Goal: Task Accomplishment & Management: Manage account settings

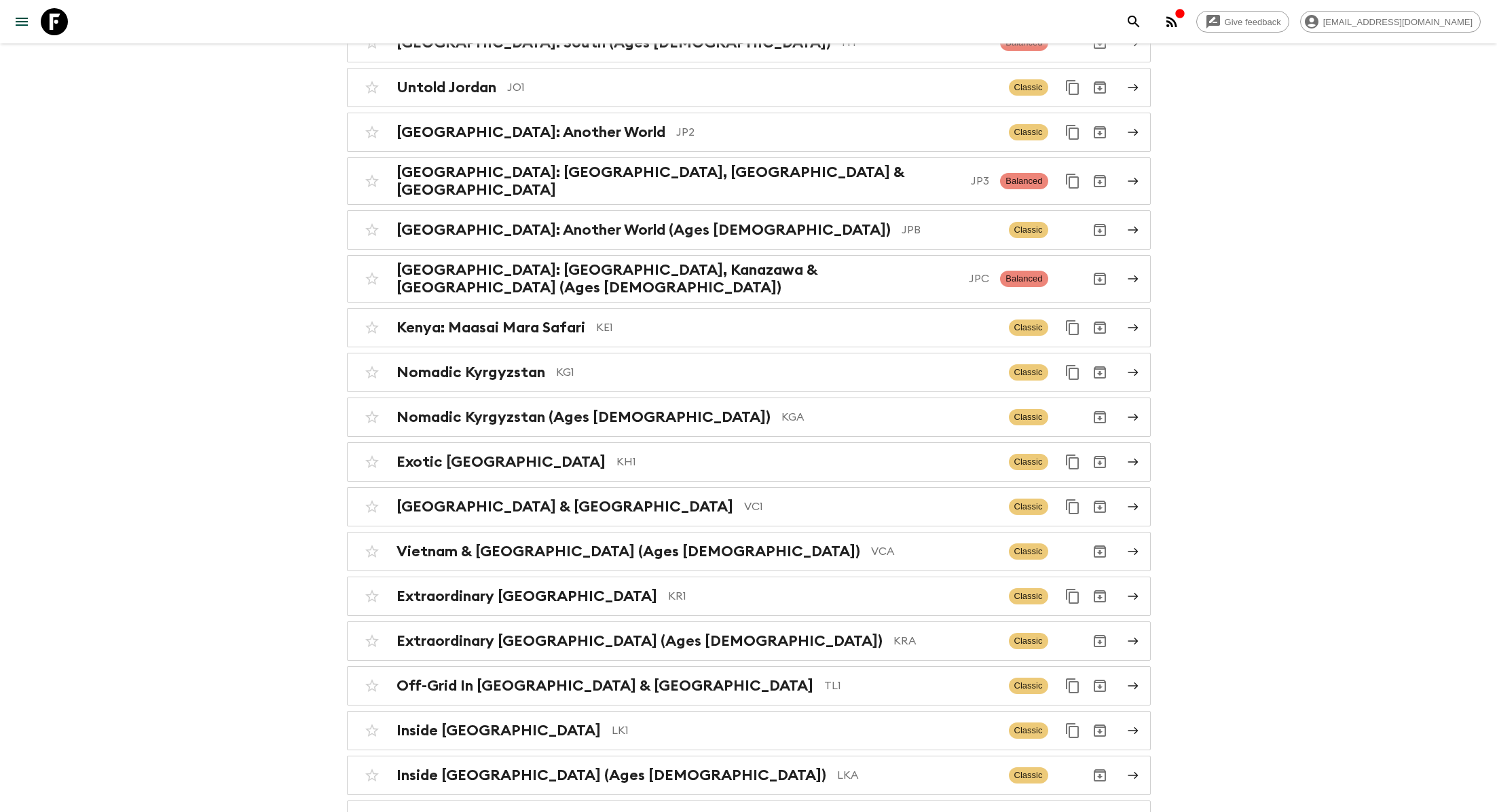
scroll to position [3332, 0]
click at [602, 363] on div "Nomadic Kyrgyzstan KG1" at bounding box center [697, 372] width 602 height 18
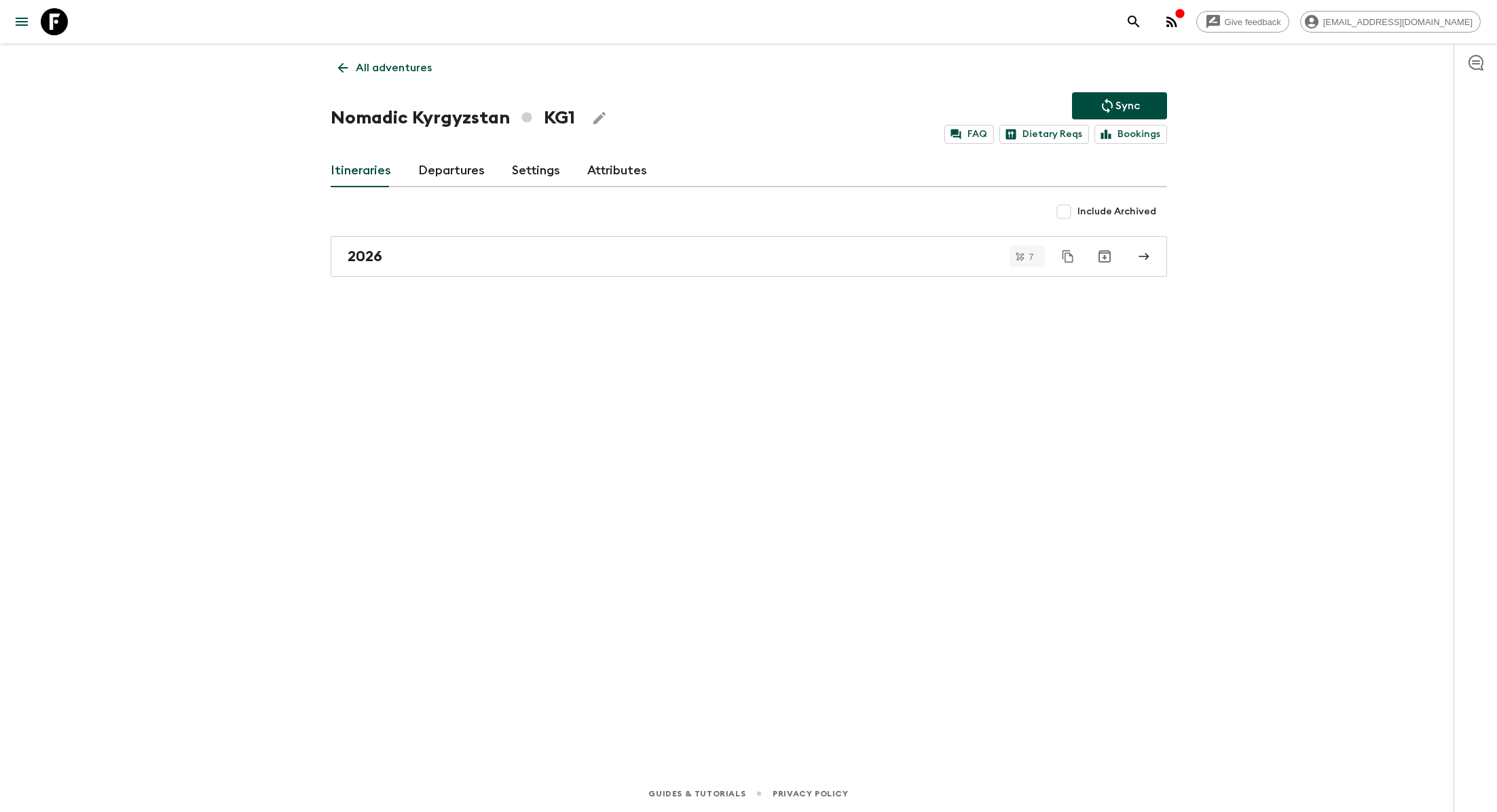
click at [455, 175] on link "Departures" at bounding box center [451, 170] width 67 height 33
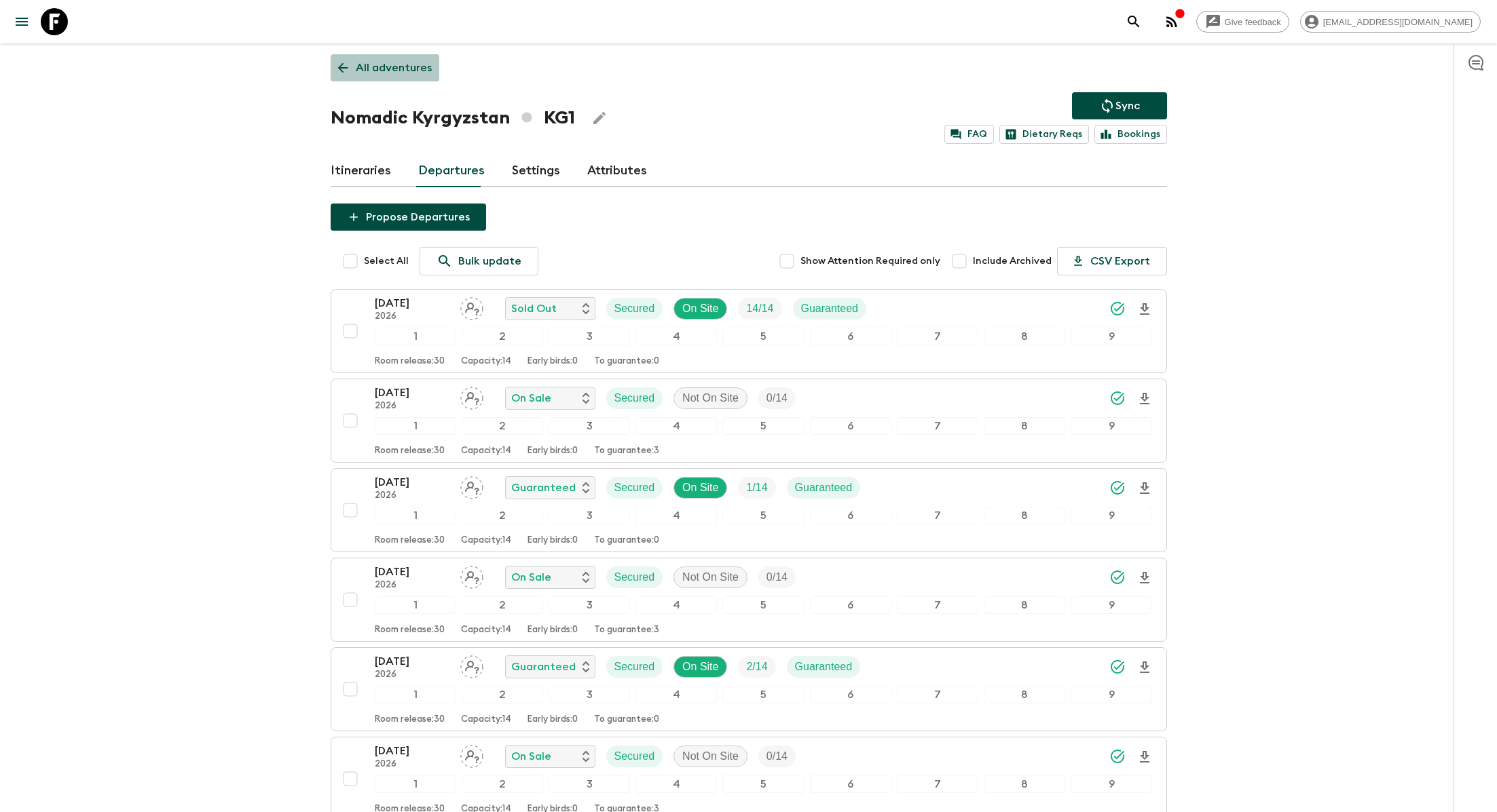
click at [405, 66] on p "All adventures" at bounding box center [394, 67] width 76 height 16
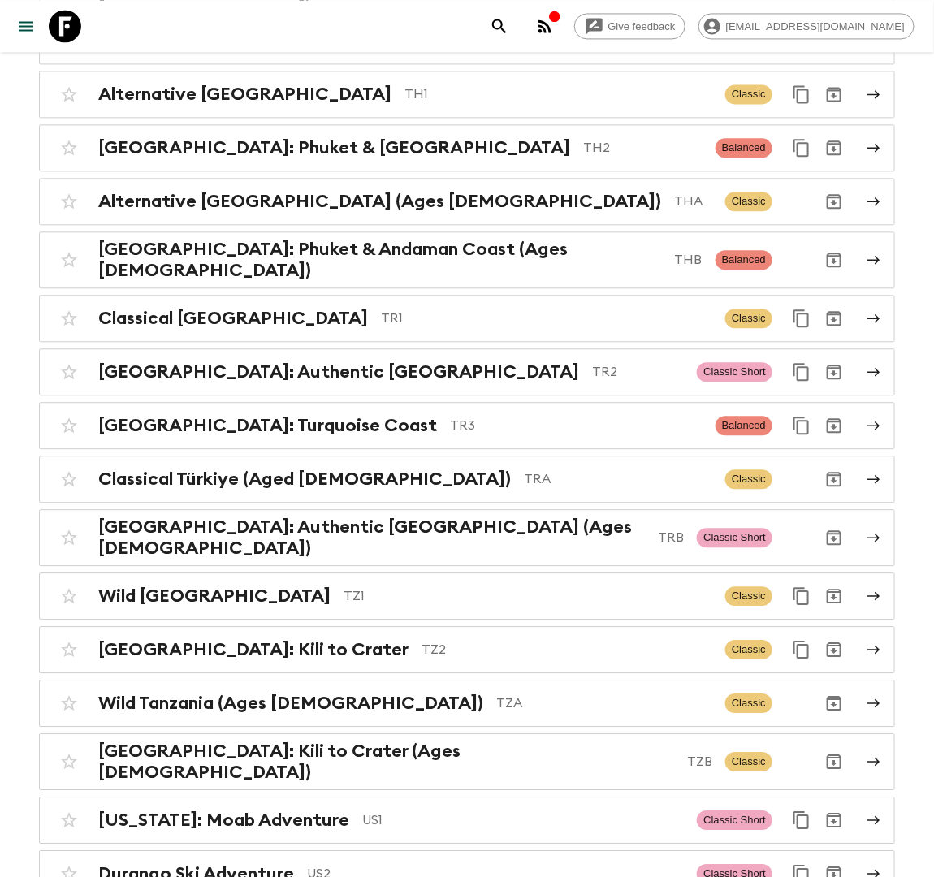
scroll to position [7087, 0]
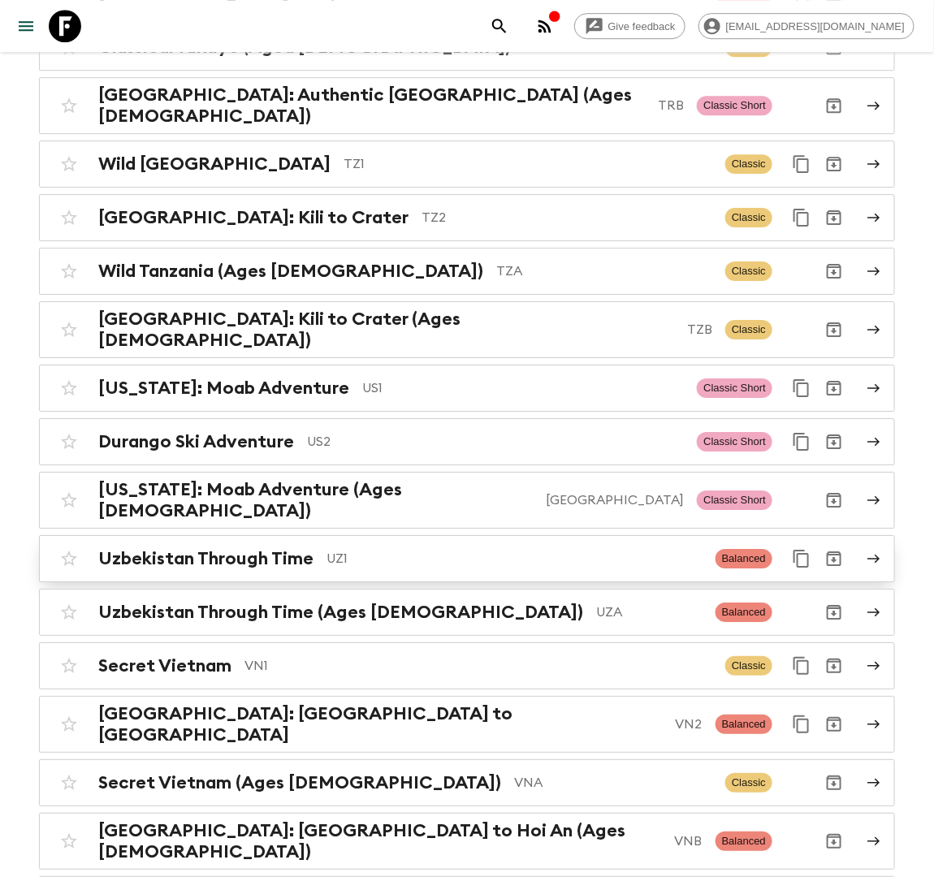
click at [349, 549] on p "UZ1" at bounding box center [515, 558] width 376 height 19
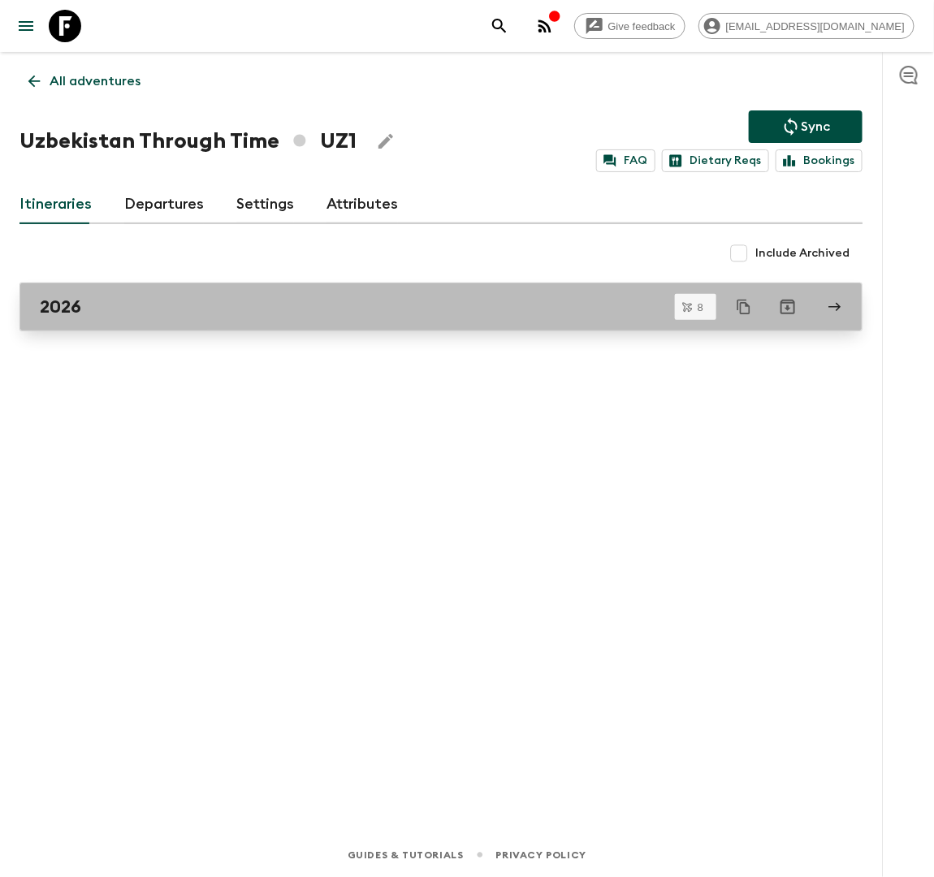
click at [278, 312] on div "2026" at bounding box center [426, 307] width 772 height 21
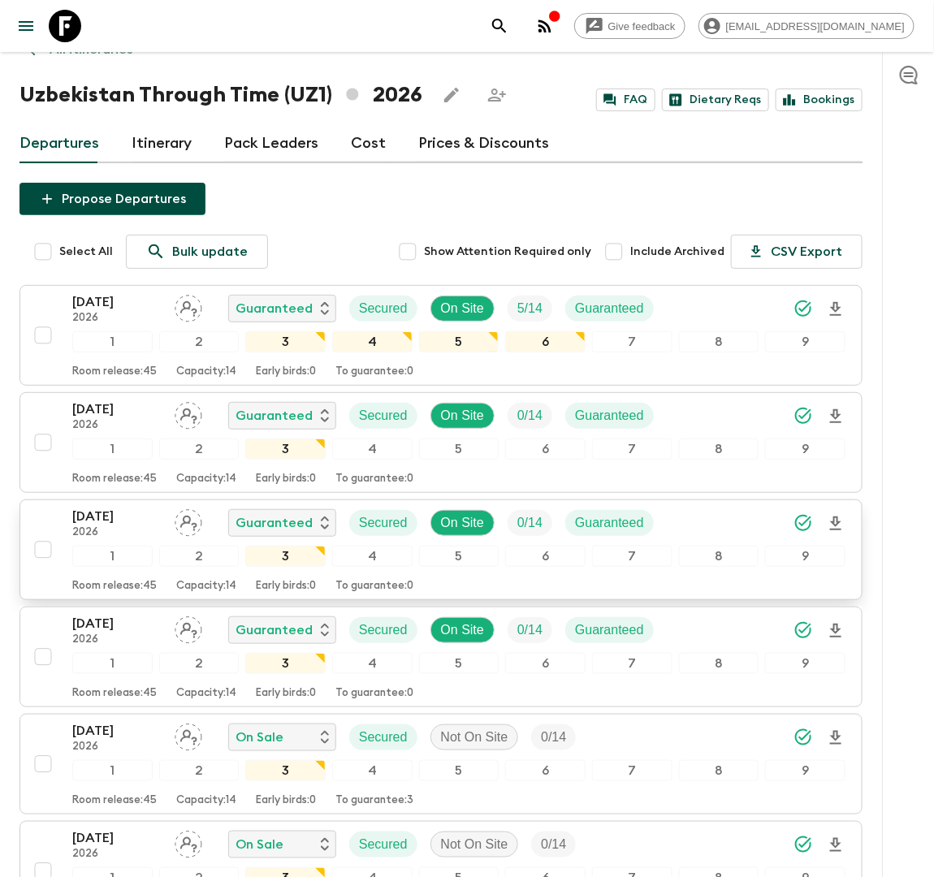
scroll to position [37, 0]
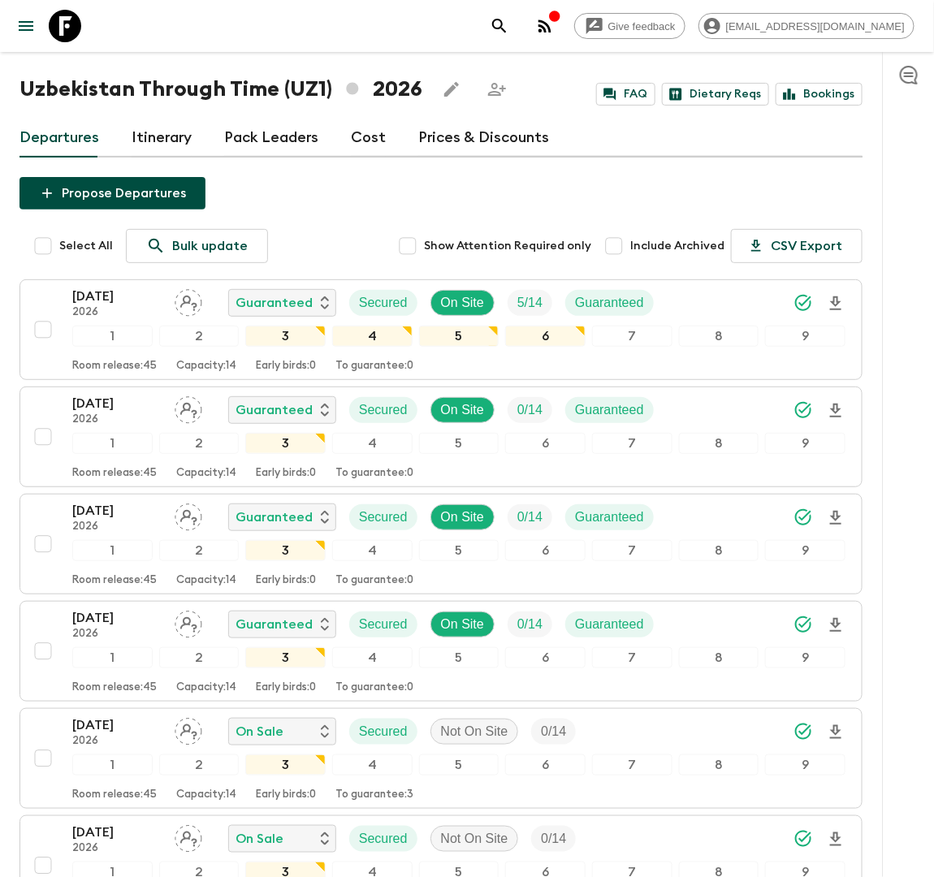
click at [162, 189] on button "Propose Departures" at bounding box center [112, 193] width 186 height 32
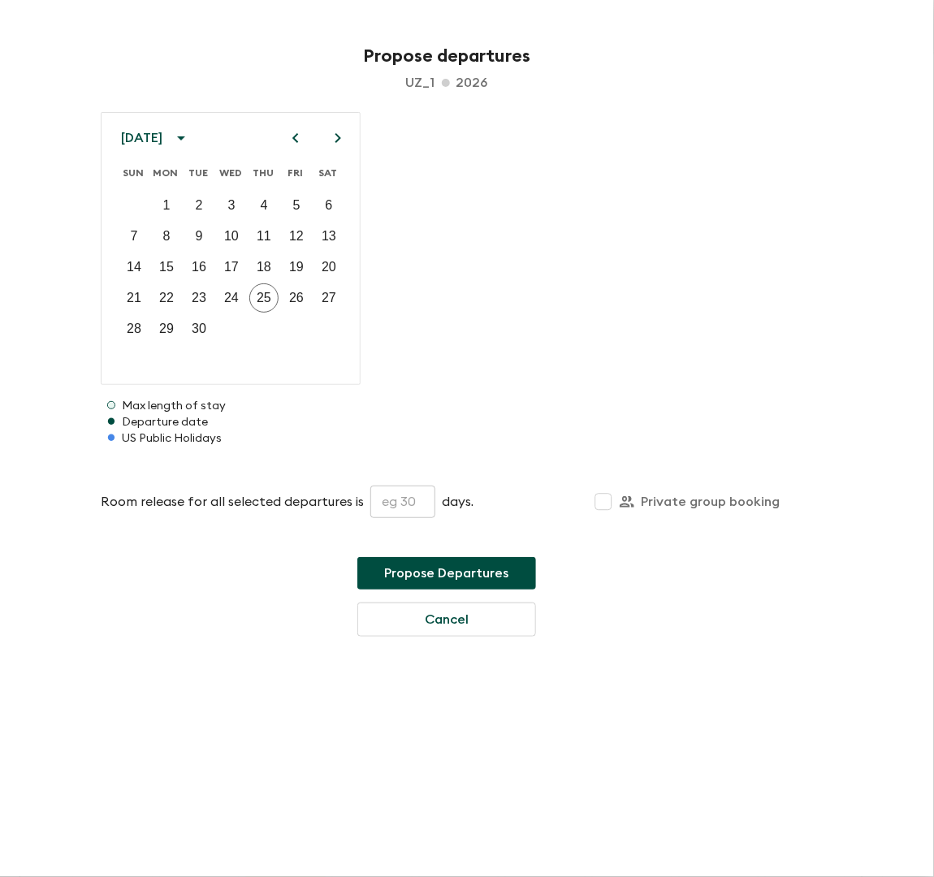
click at [340, 137] on icon "Next month" at bounding box center [339, 138] width 6 height 10
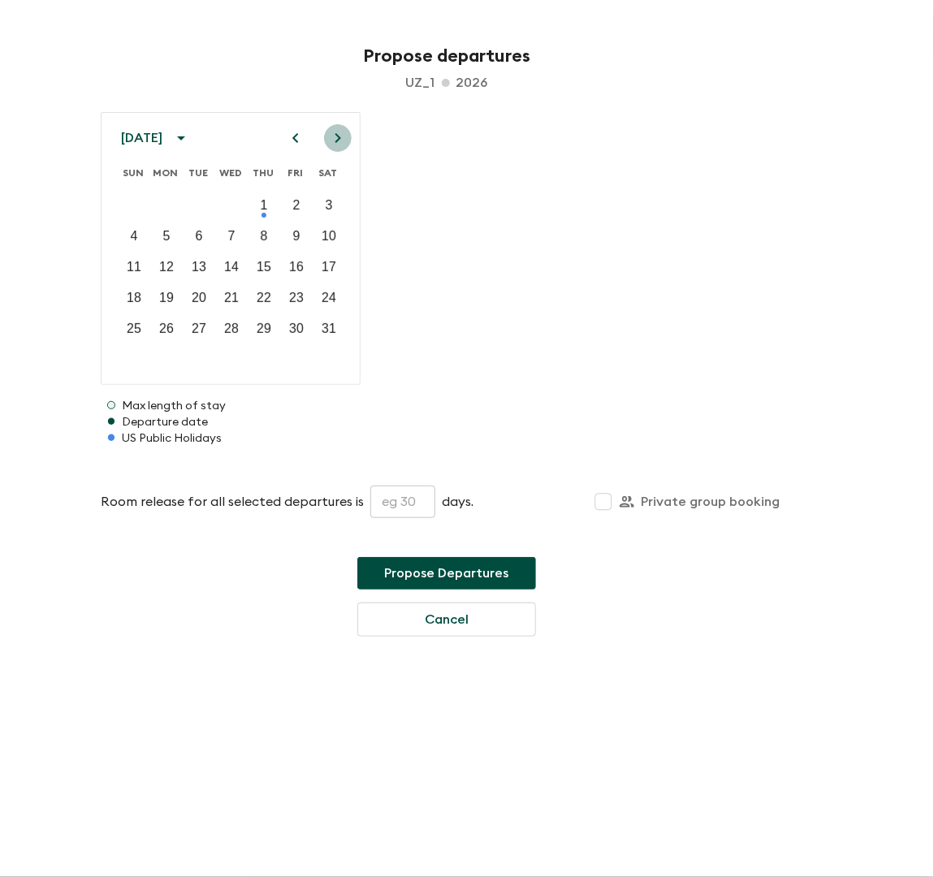
click at [340, 137] on icon "Next month" at bounding box center [339, 138] width 6 height 10
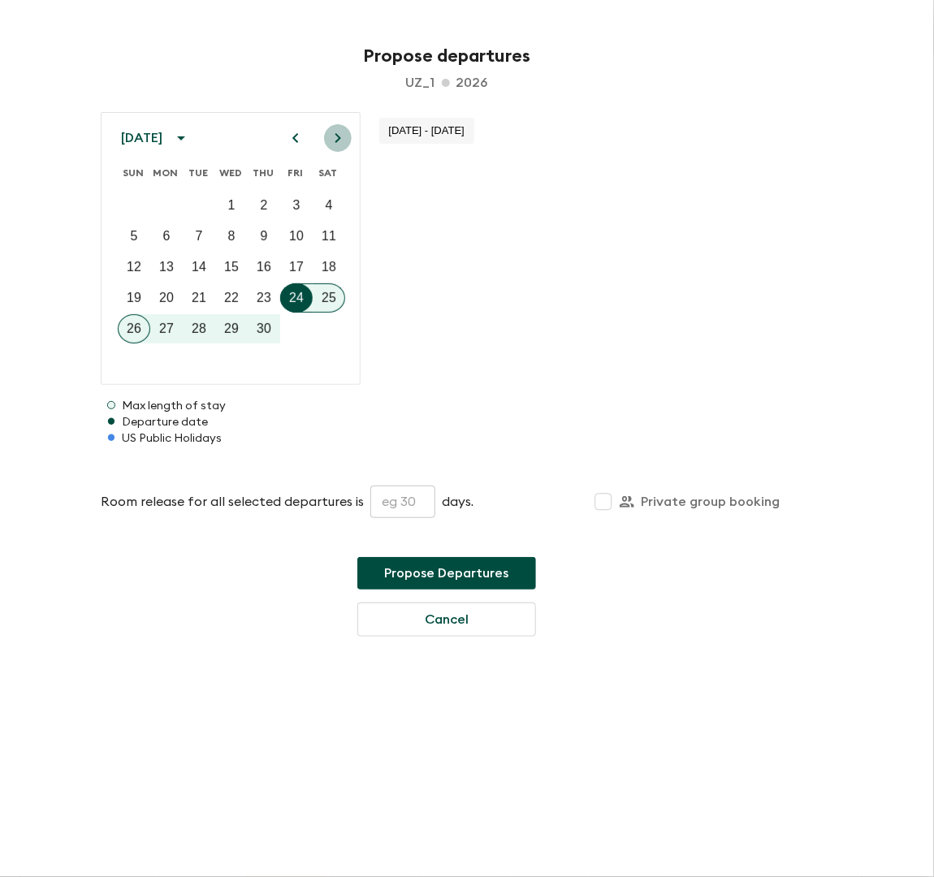
click at [340, 137] on icon "Next month" at bounding box center [339, 138] width 6 height 10
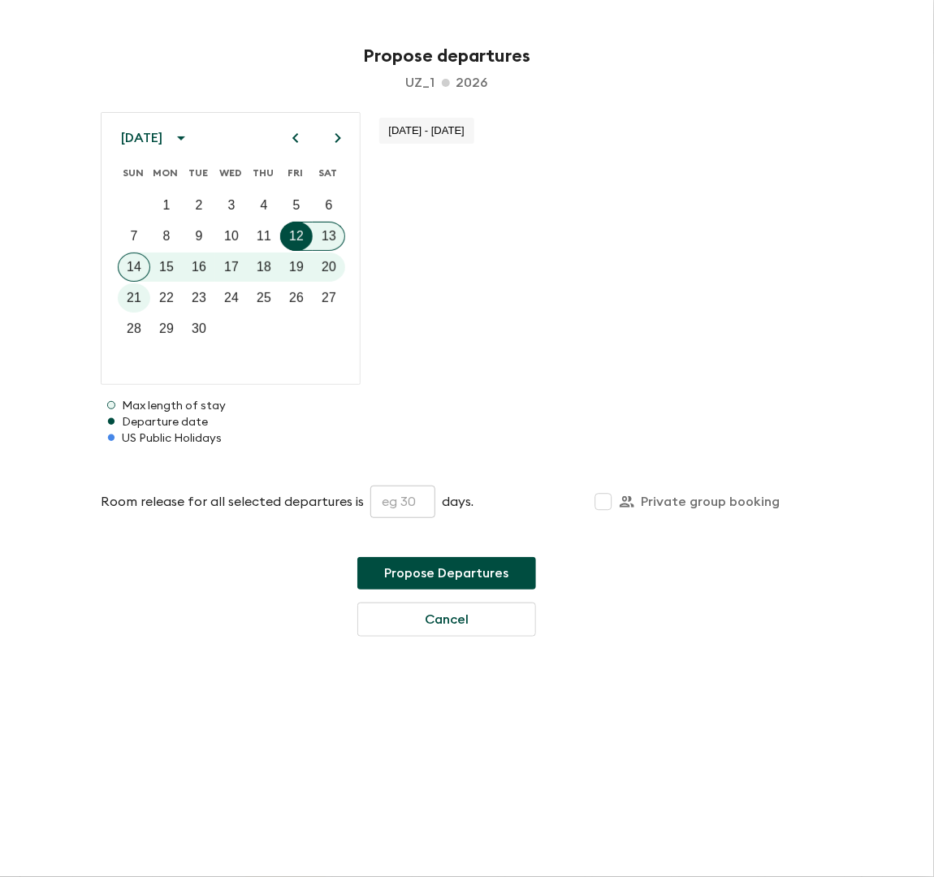
click at [340, 137] on icon "Next month" at bounding box center [339, 138] width 6 height 10
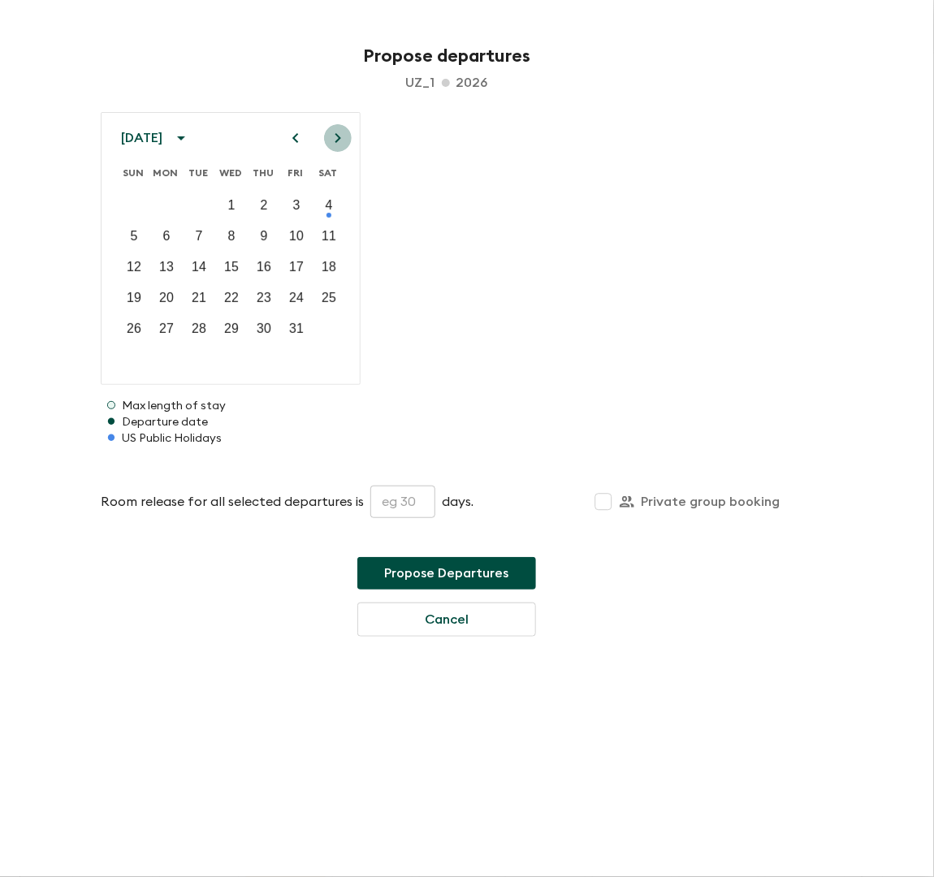
click at [340, 137] on icon "Next month" at bounding box center [339, 138] width 6 height 10
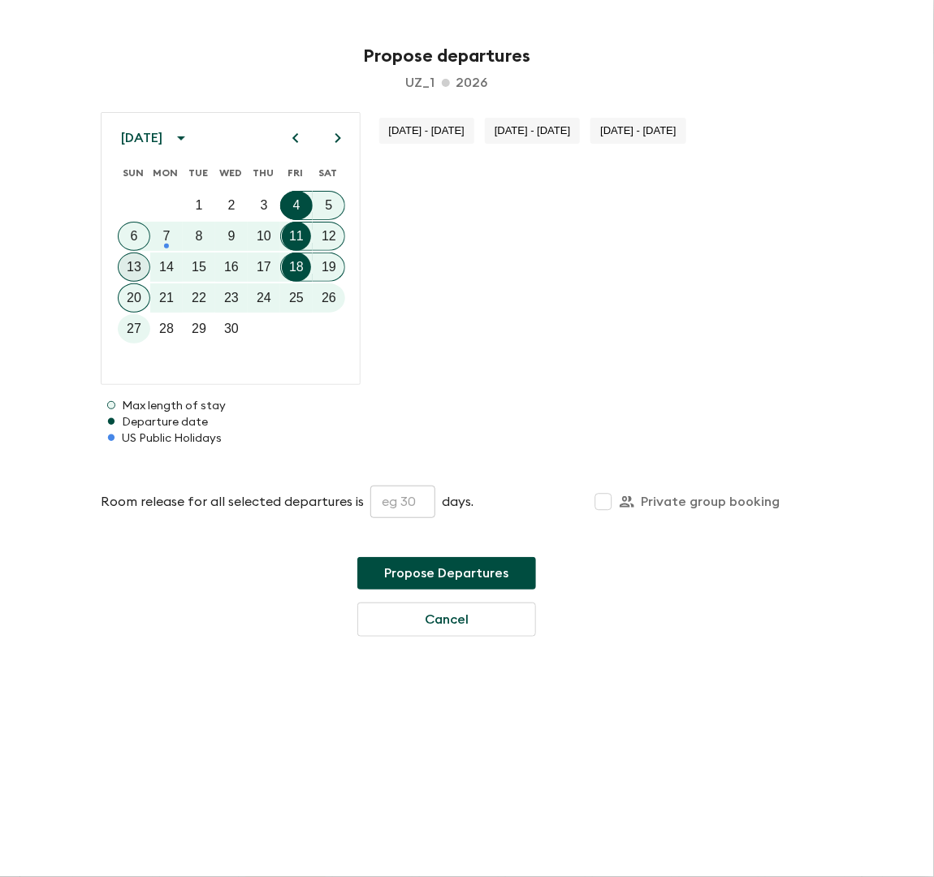
click at [139, 263] on p "13" at bounding box center [134, 267] width 15 height 19
click at [400, 508] on input "text" at bounding box center [402, 502] width 65 height 32
type input "45"
click at [434, 574] on button "Propose Departures" at bounding box center [446, 573] width 179 height 32
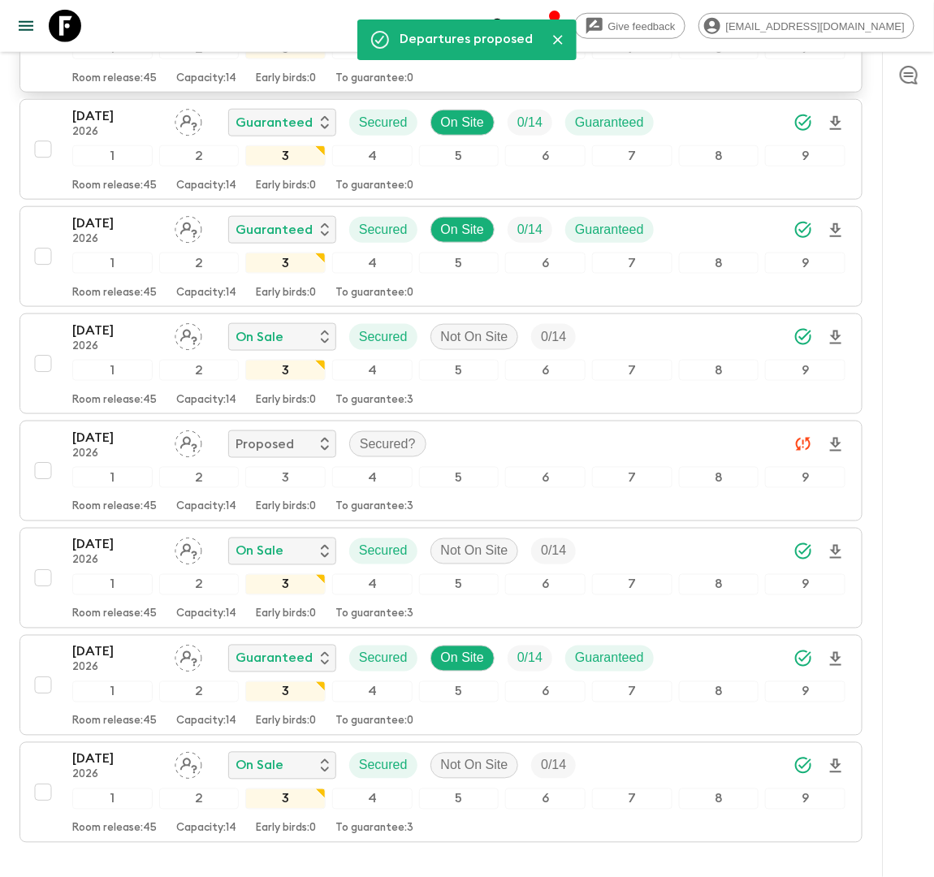
scroll to position [439, 0]
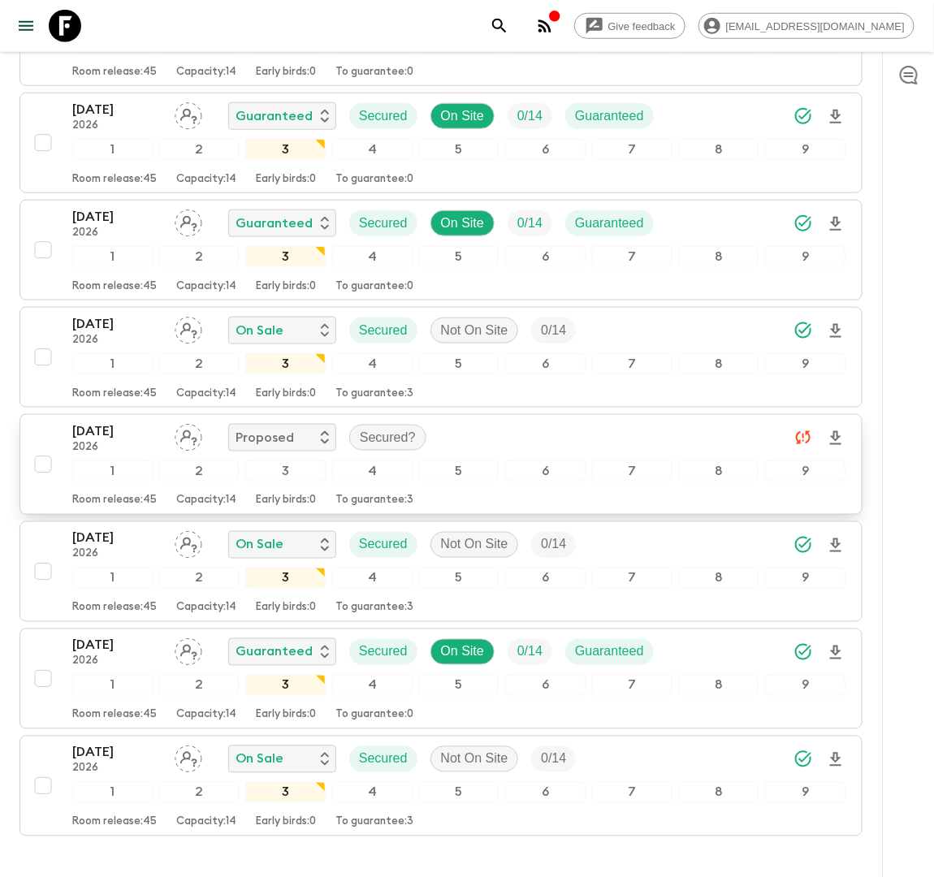
click at [473, 429] on div "13 Sep 2026 2026 Proposed Secured?" at bounding box center [458, 438] width 773 height 32
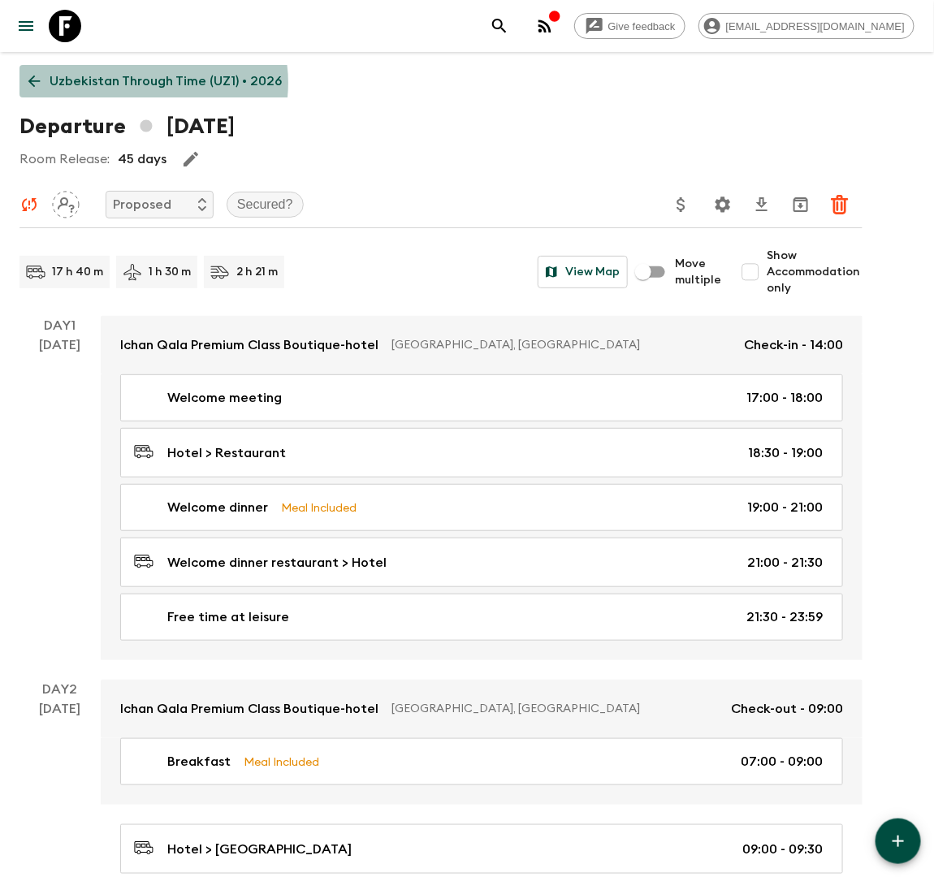
click at [146, 83] on p "Uzbekistan Through Time (UZ1) • 2026" at bounding box center [166, 80] width 232 height 19
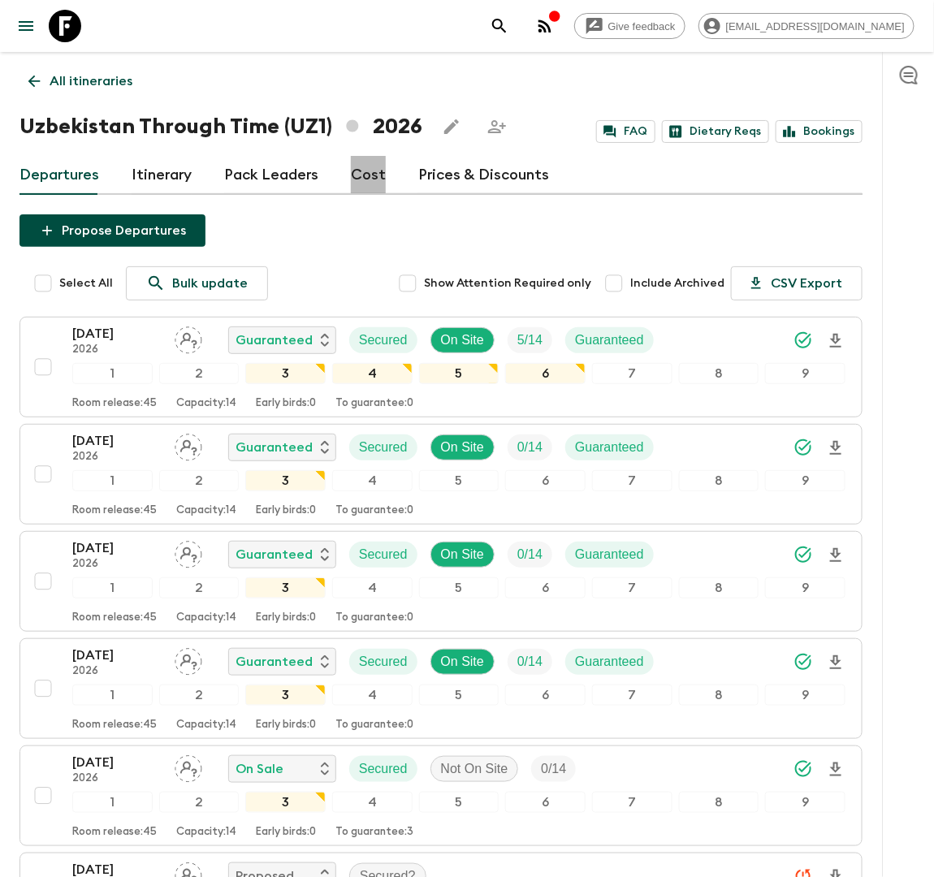
click at [362, 171] on link "Cost" at bounding box center [368, 175] width 35 height 39
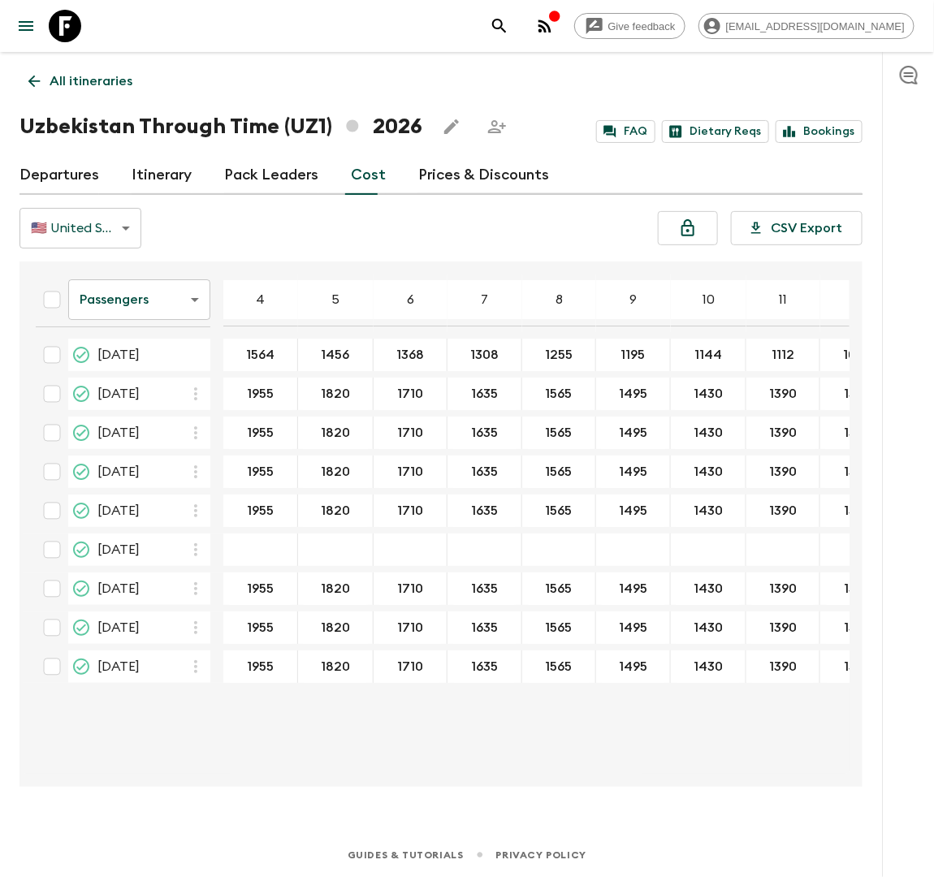
click at [197, 543] on icon "button" at bounding box center [195, 549] width 19 height 19
click at [230, 584] on p "Paste From Above" at bounding box center [278, 582] width 114 height 19
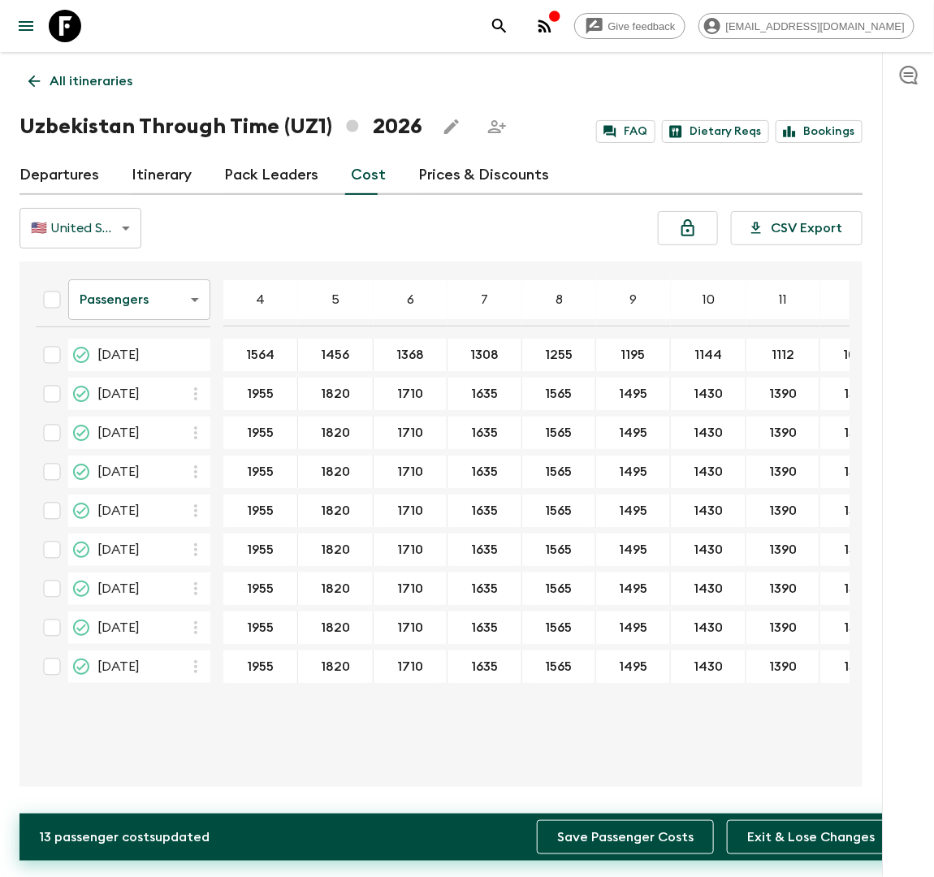
click at [583, 842] on button "Save Passenger Costs" at bounding box center [625, 838] width 177 height 34
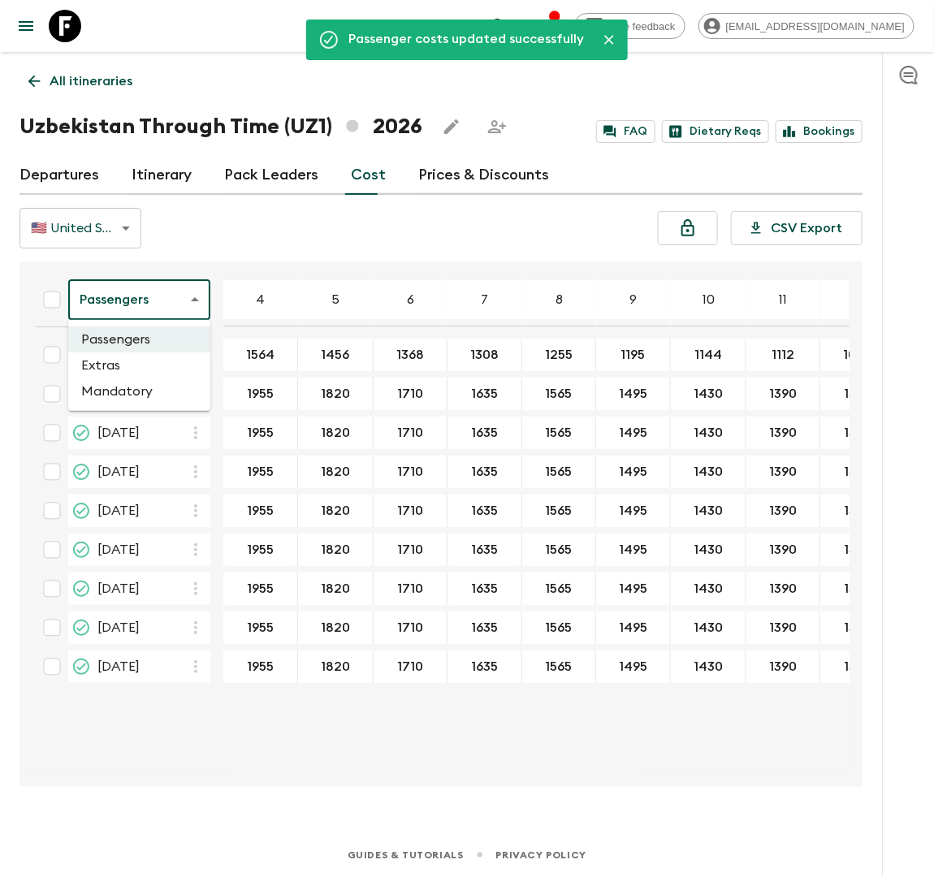
click at [177, 312] on body "Give feedback lauren.b@flashpack.com Passenger costs updated successfully All i…" at bounding box center [467, 438] width 934 height 877
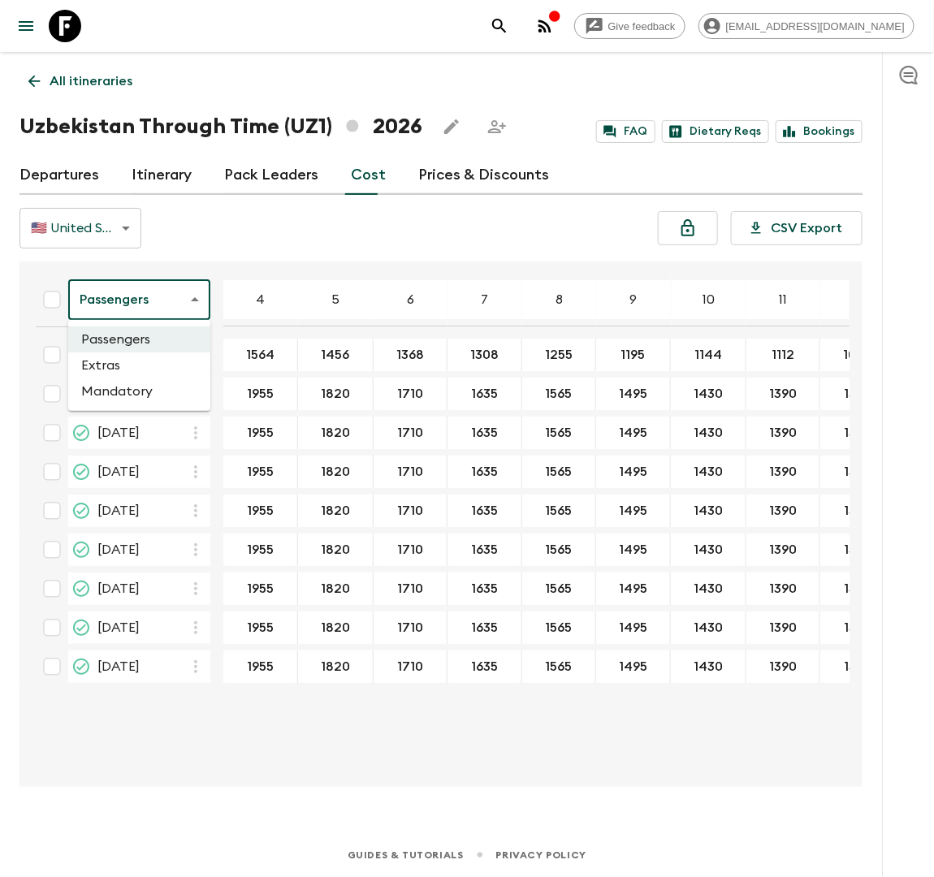
click at [151, 364] on li "Extras" at bounding box center [139, 366] width 142 height 26
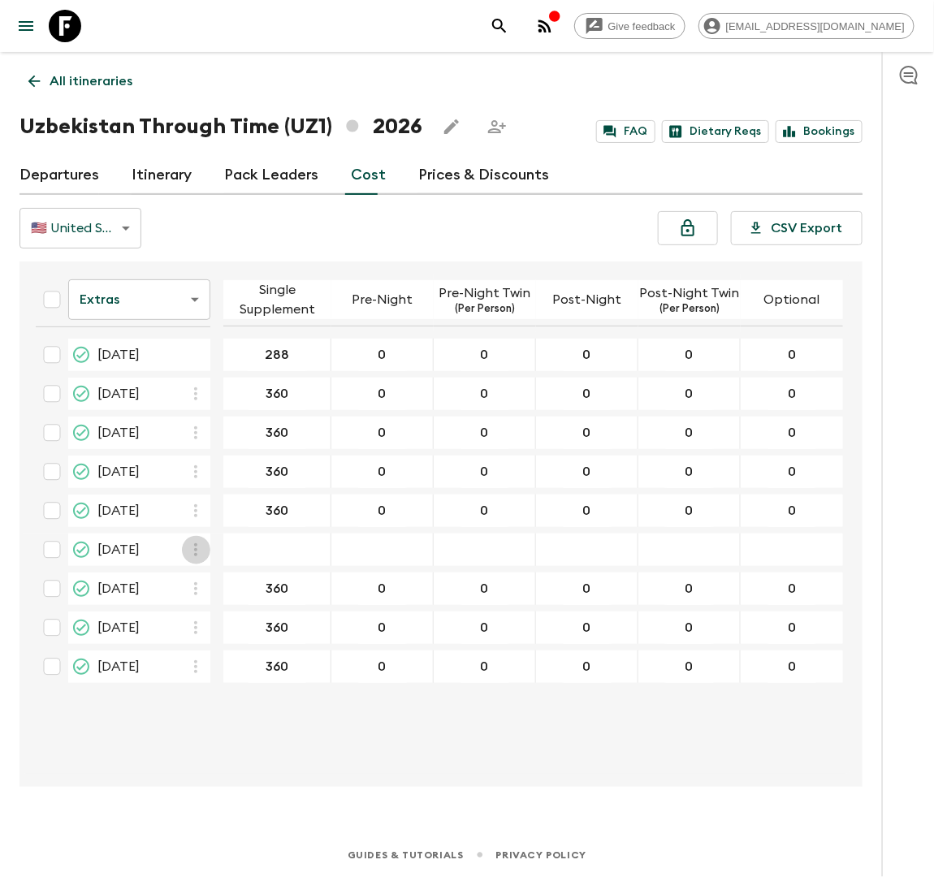
click at [199, 544] on icon "button" at bounding box center [195, 549] width 19 height 19
click at [223, 583] on p "Paste From Above" at bounding box center [278, 582] width 114 height 19
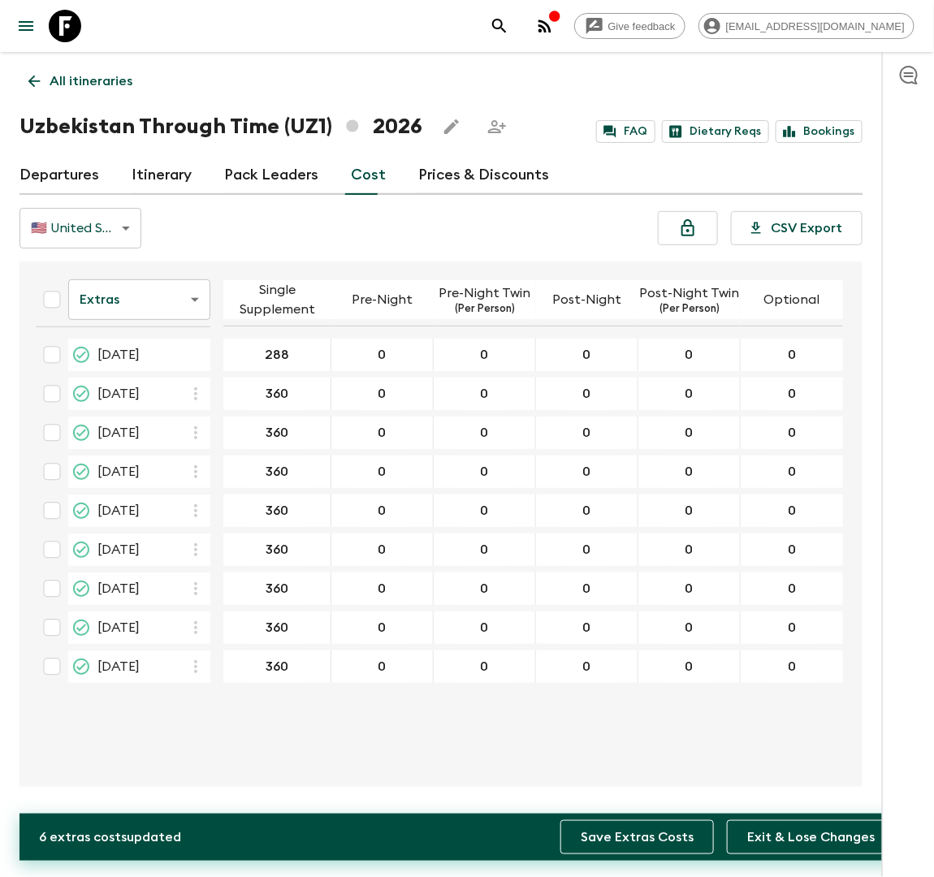
click at [604, 829] on button "Save Extras Costs" at bounding box center [638, 838] width 154 height 34
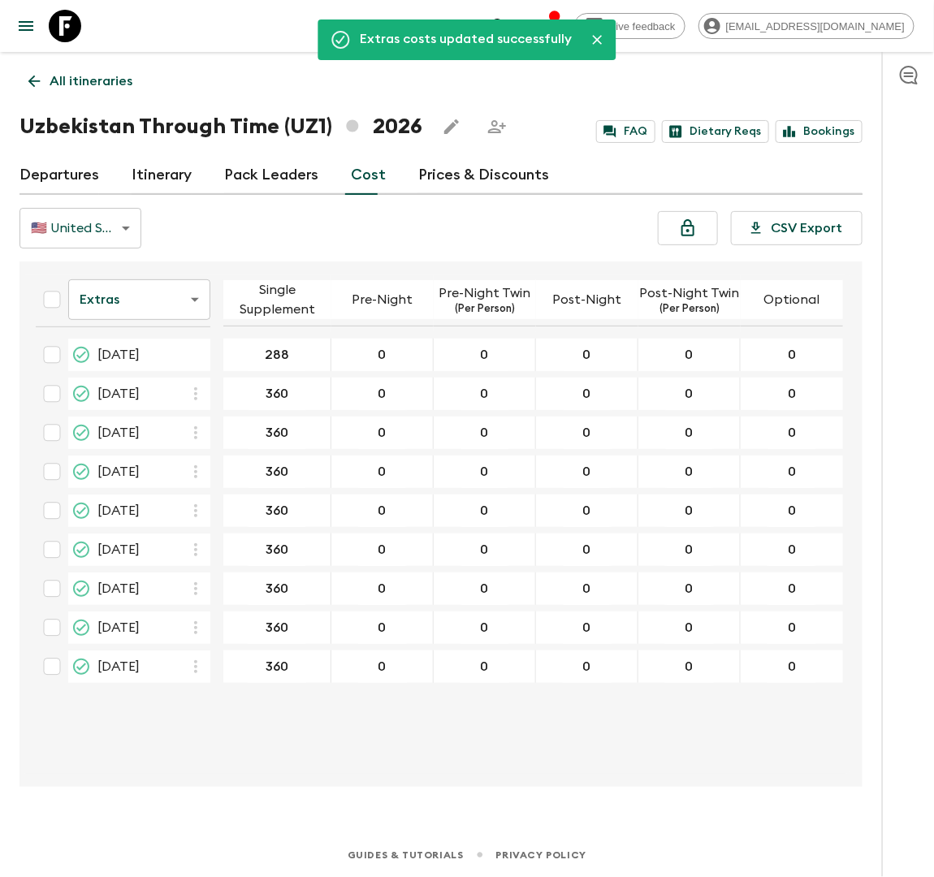
click at [202, 301] on body "Give feedback lauren.b@flashpack.com Extras costs updated successfully All itin…" at bounding box center [467, 438] width 934 height 877
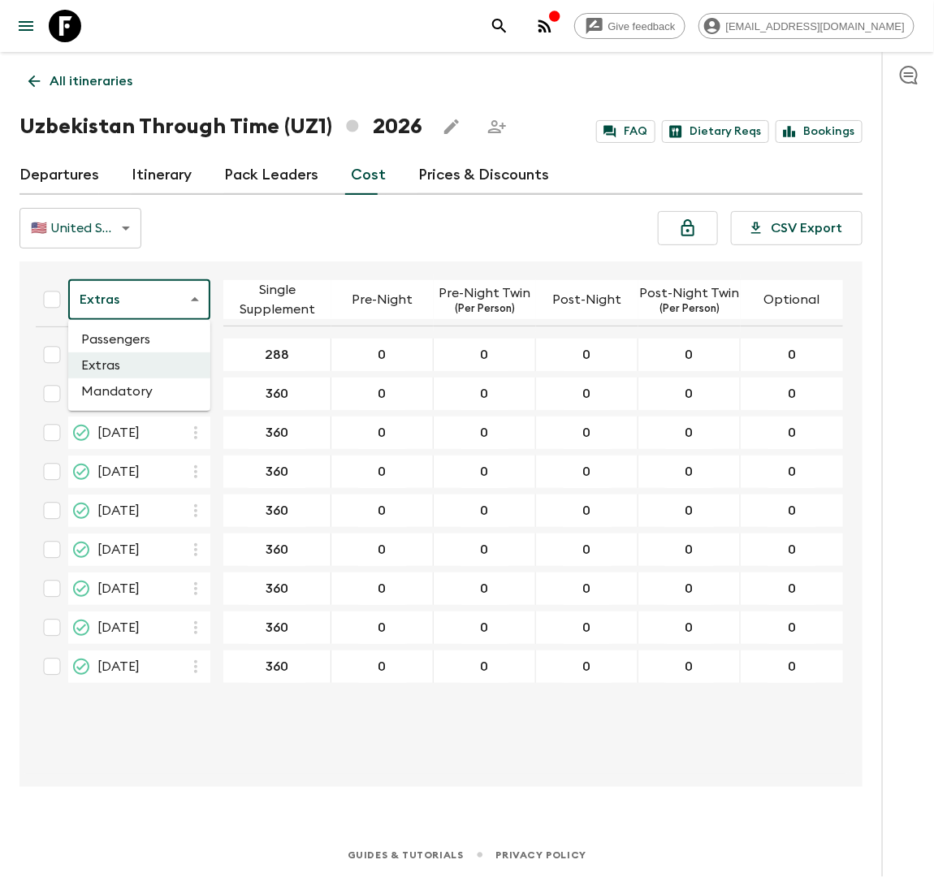
click at [180, 391] on li "Mandatory" at bounding box center [139, 392] width 142 height 26
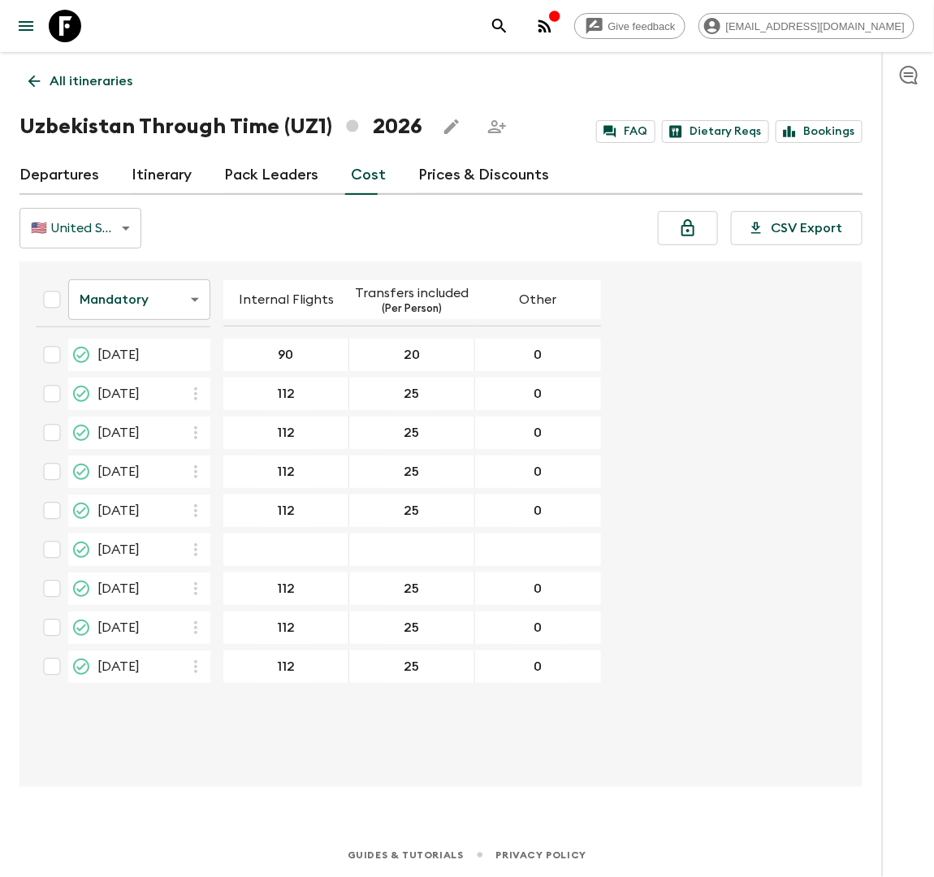
click at [196, 548] on icon "button" at bounding box center [195, 550] width 3 height 13
click at [213, 584] on icon at bounding box center [204, 582] width 19 height 15
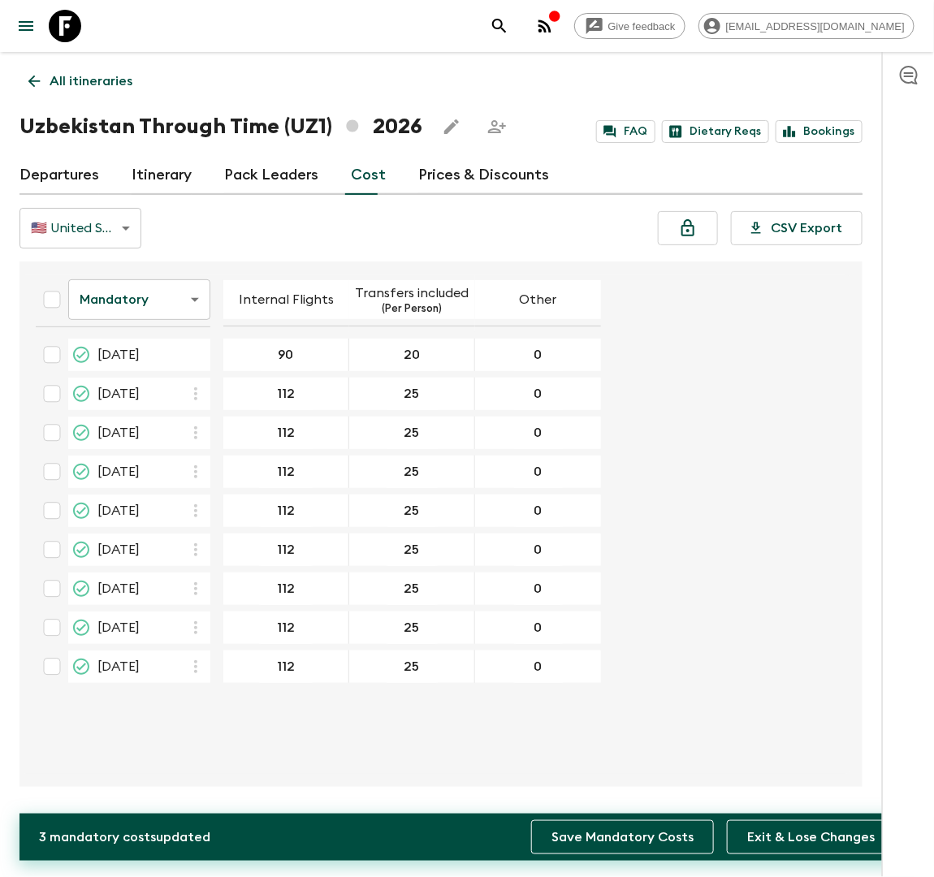
click at [577, 842] on button "Save Mandatory Costs" at bounding box center [622, 838] width 183 height 34
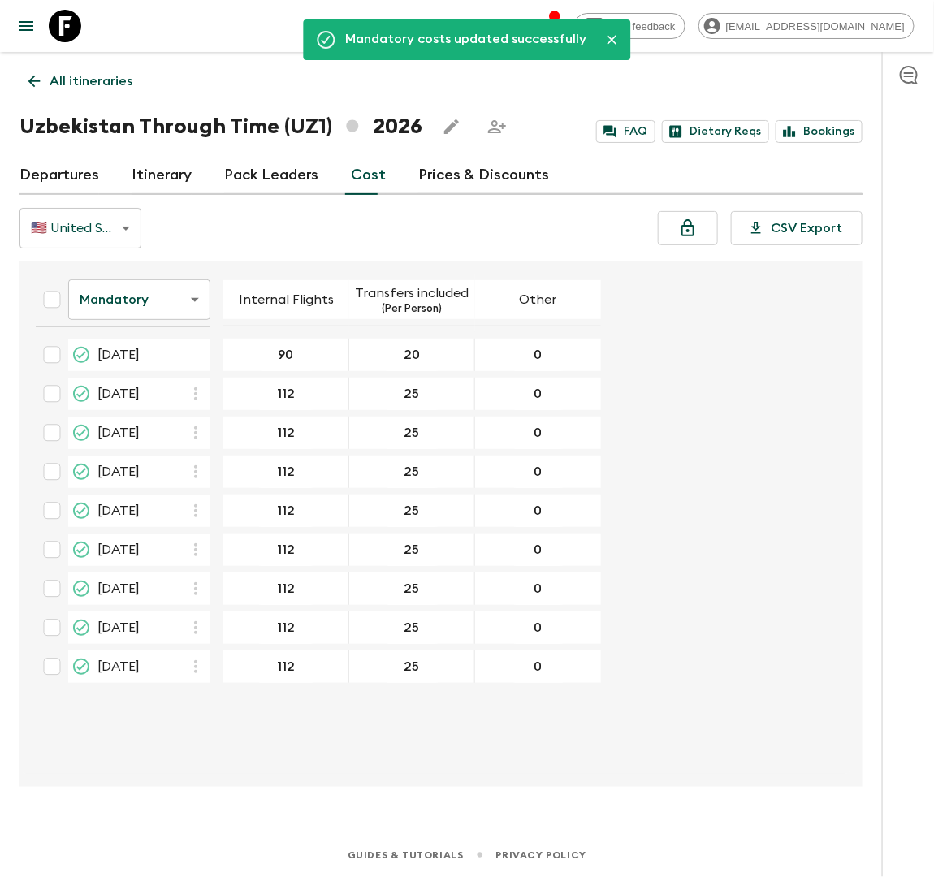
click at [32, 179] on link "Departures" at bounding box center [59, 175] width 80 height 39
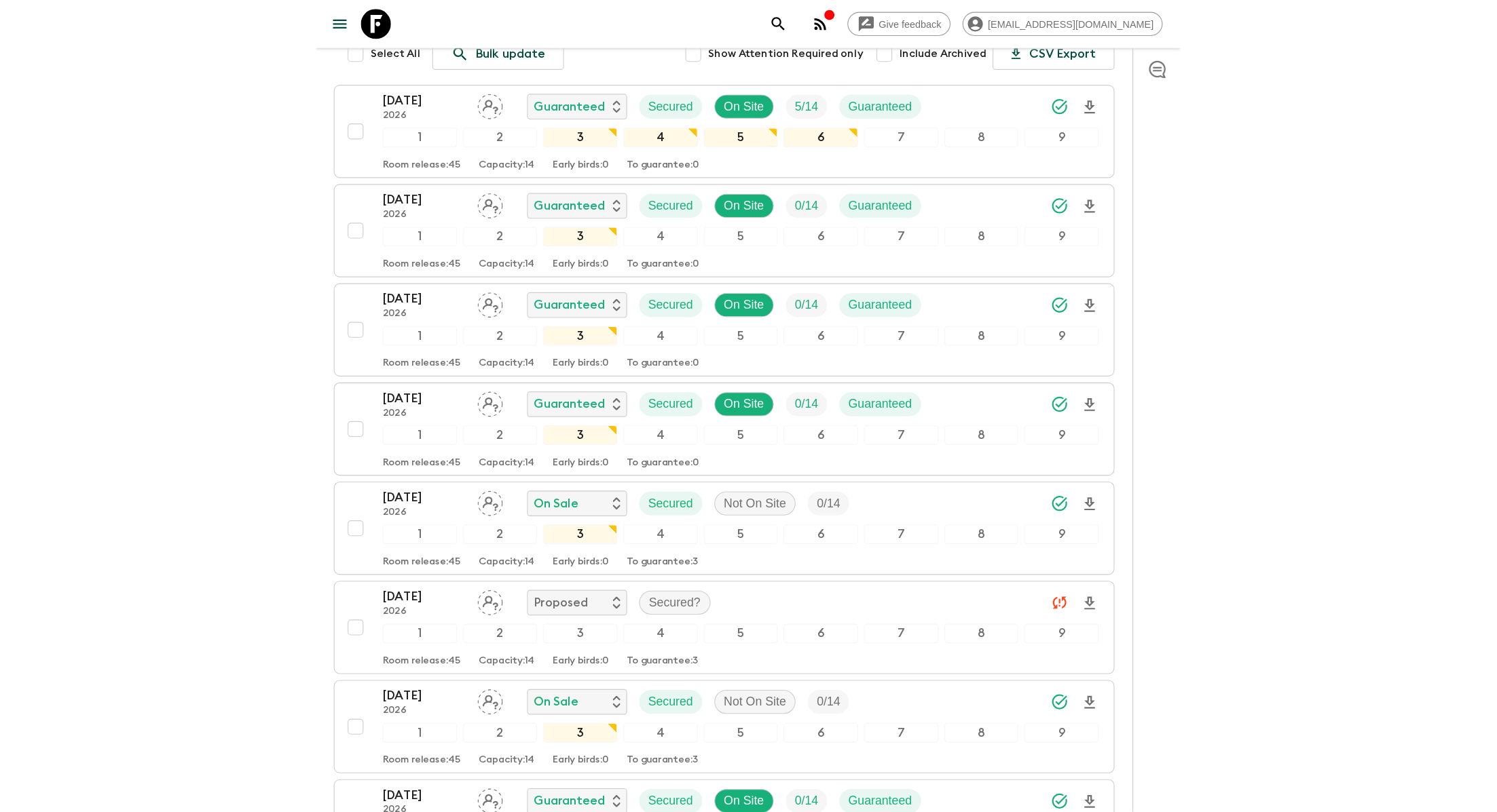
scroll to position [200, 0]
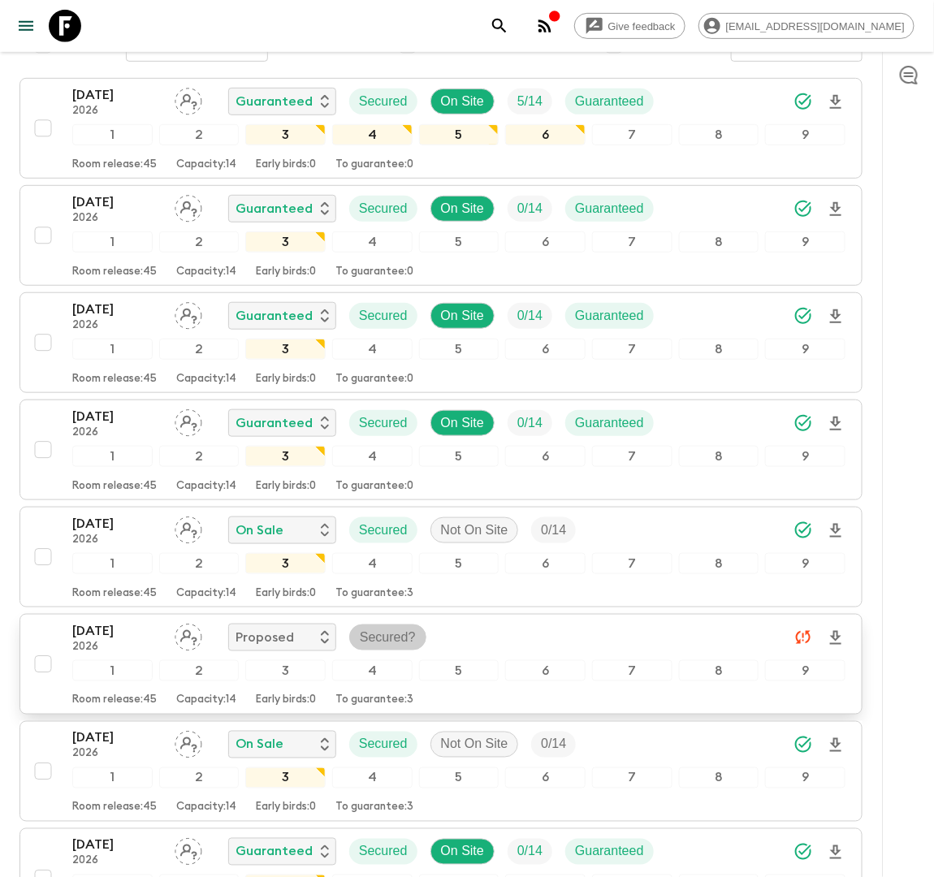
click at [378, 634] on p "Secured?" at bounding box center [388, 637] width 56 height 19
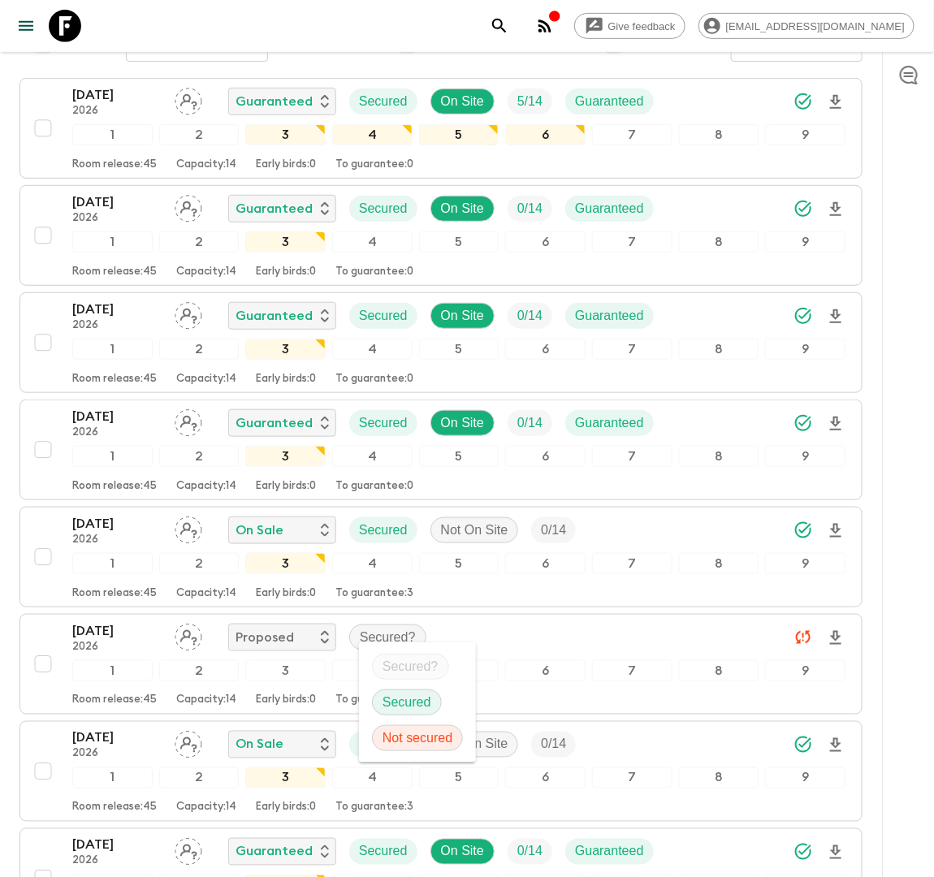
click at [398, 700] on p "Secured" at bounding box center [407, 702] width 49 height 19
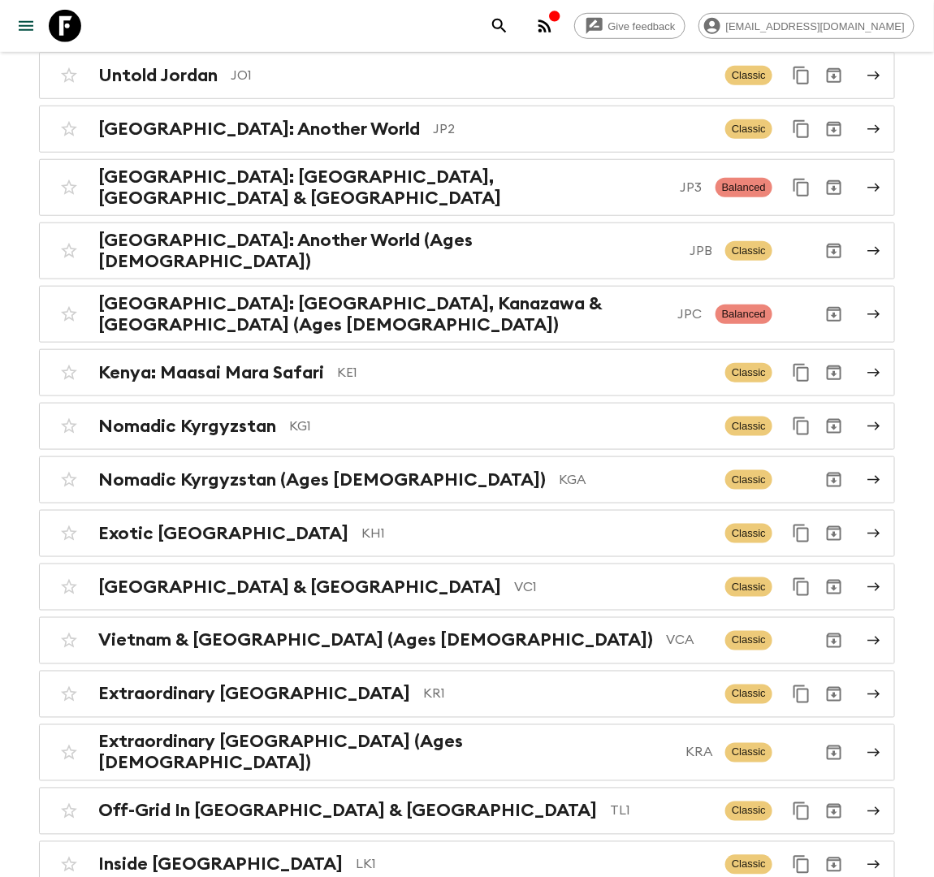
scroll to position [4044, 0]
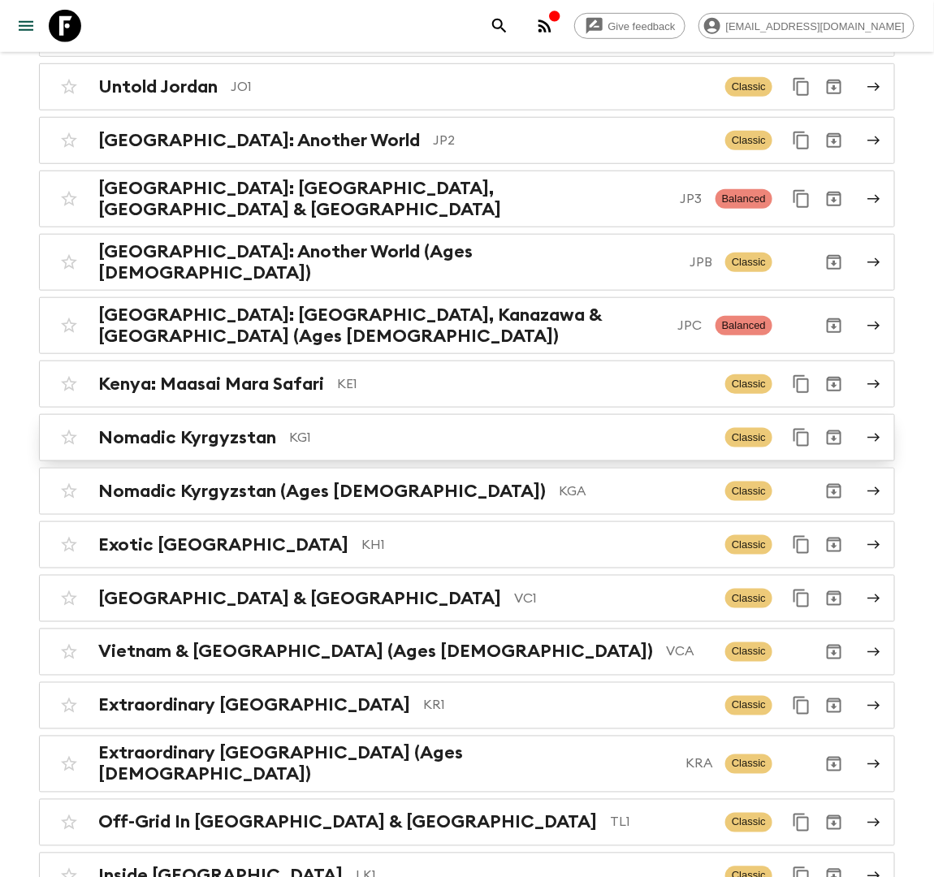
click at [283, 427] on div "Nomadic Kyrgyzstan KG1" at bounding box center [405, 437] width 614 height 21
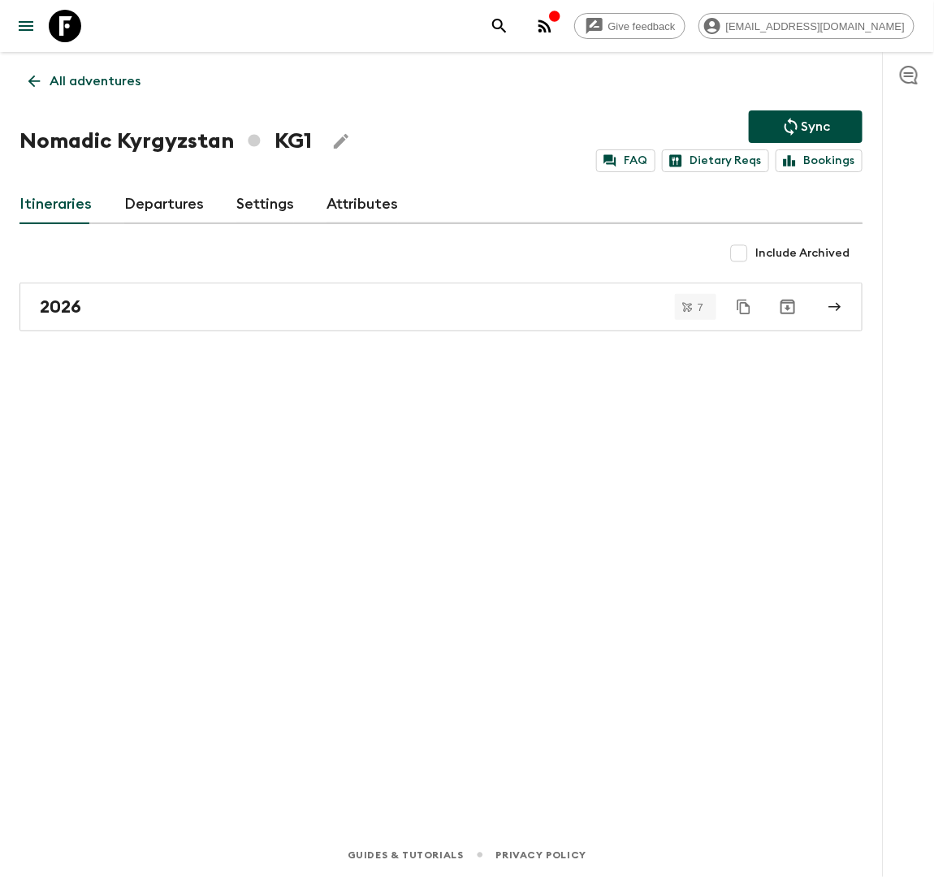
click at [148, 208] on link "Departures" at bounding box center [164, 204] width 80 height 39
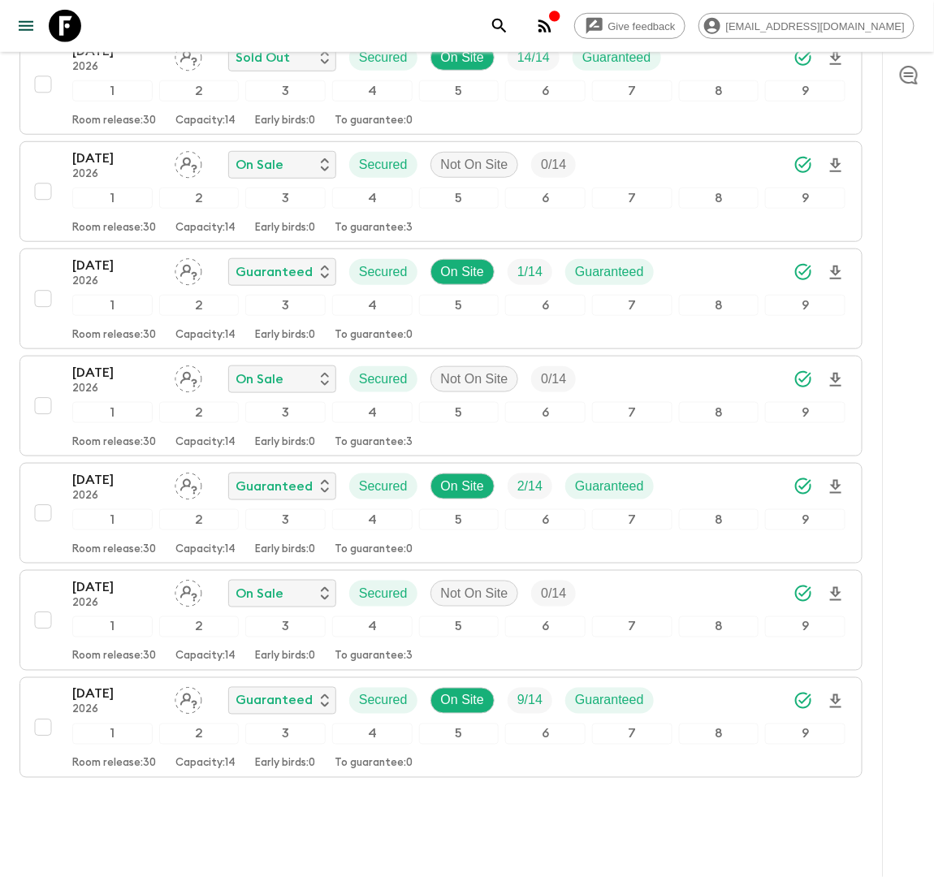
scroll to position [353, 0]
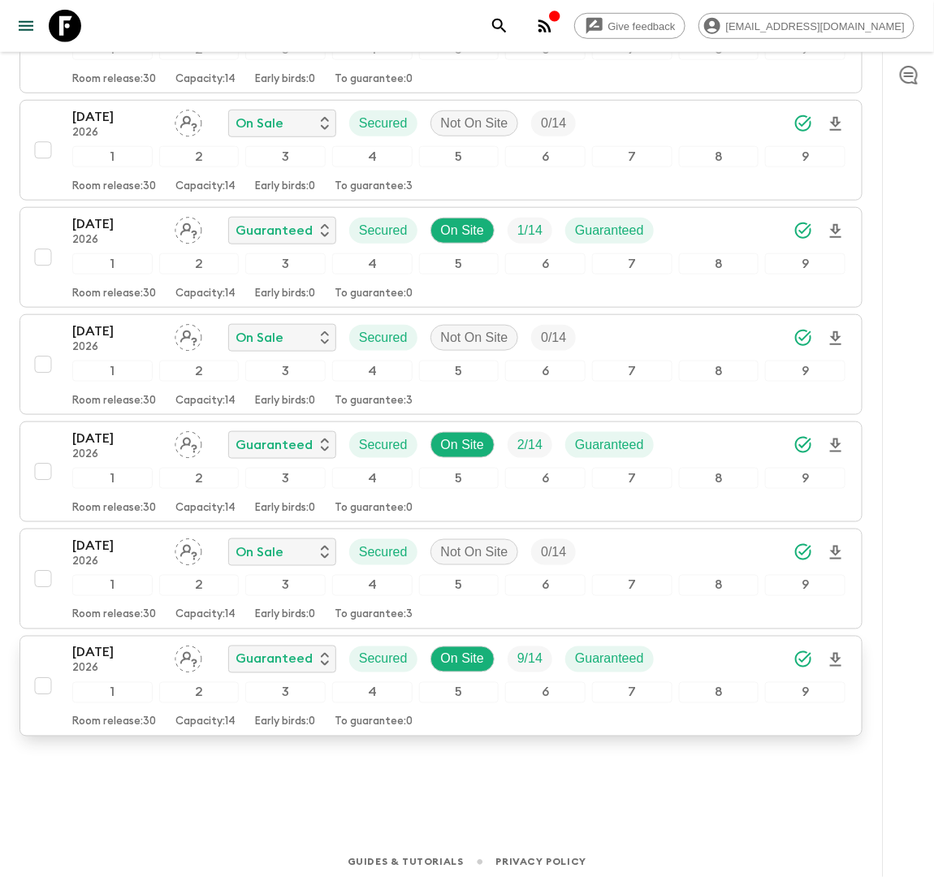
click at [708, 649] on div "04 Sep 2026 2026 Guaranteed Secured On Site 9 / 14 Guaranteed" at bounding box center [458, 659] width 773 height 32
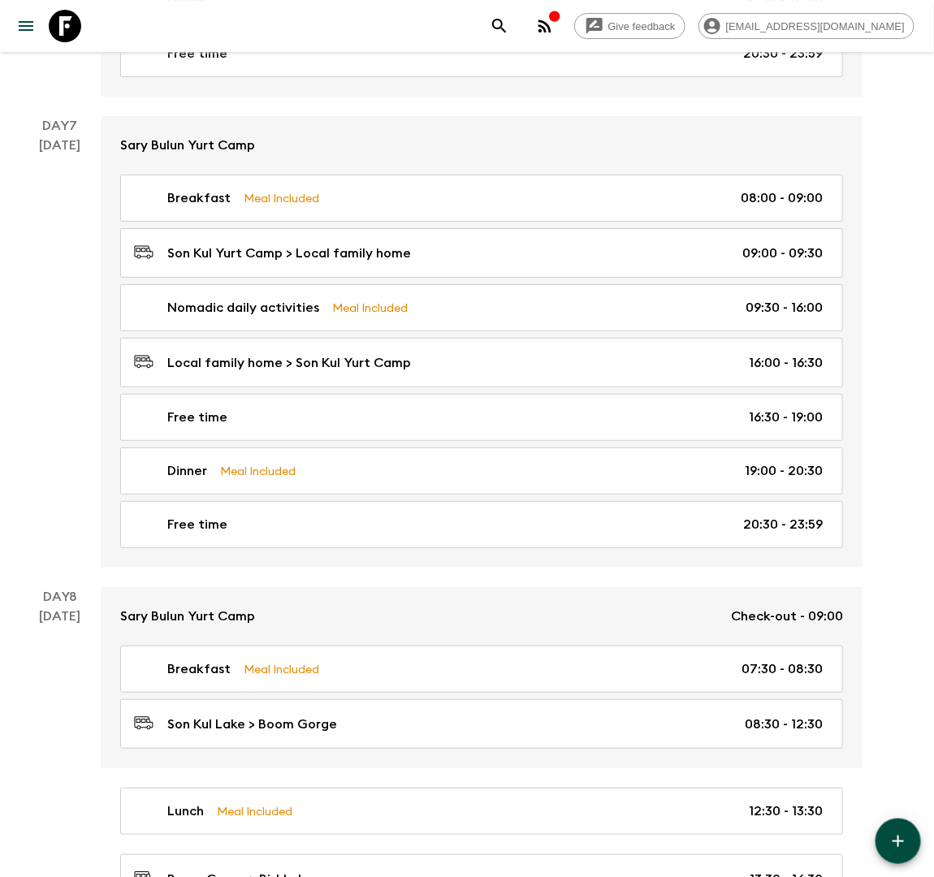
scroll to position [4199, 0]
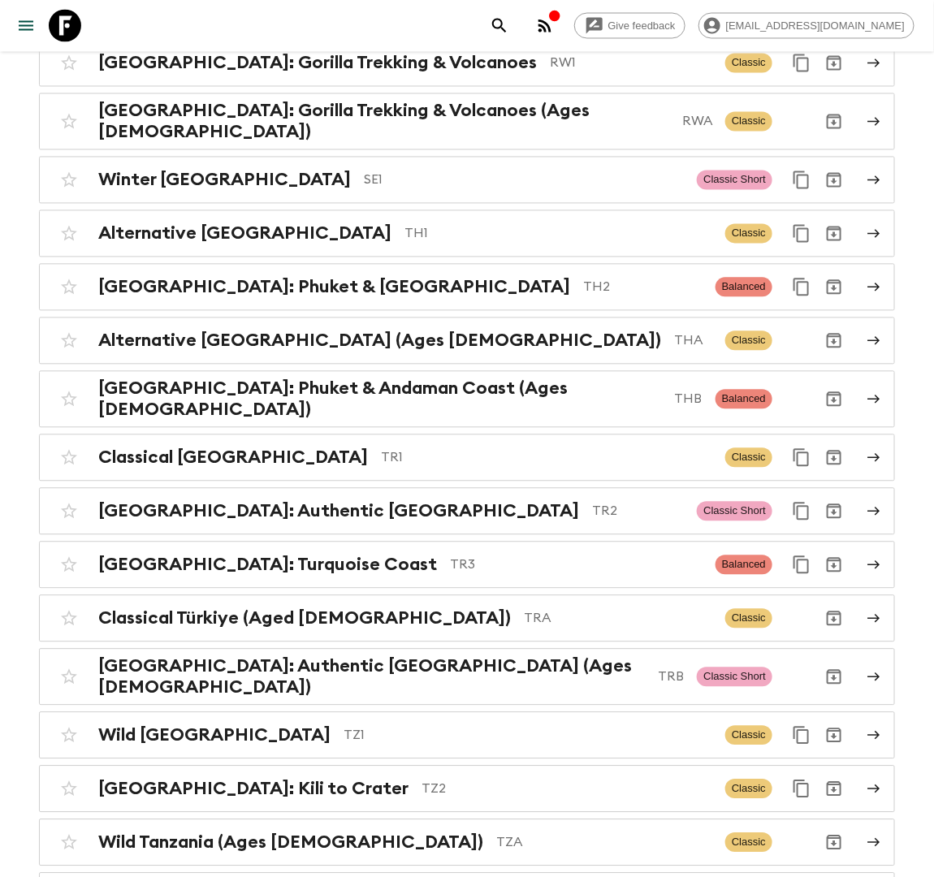
scroll to position [7087, 0]
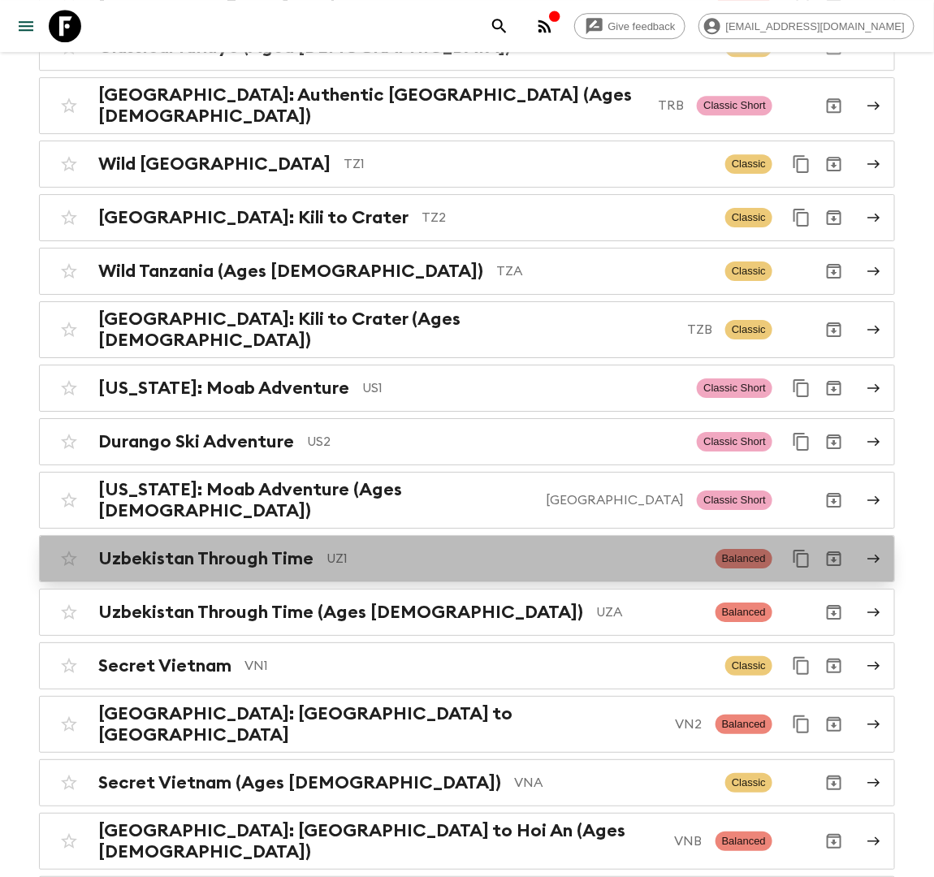
click at [362, 549] on p "UZ1" at bounding box center [515, 558] width 376 height 19
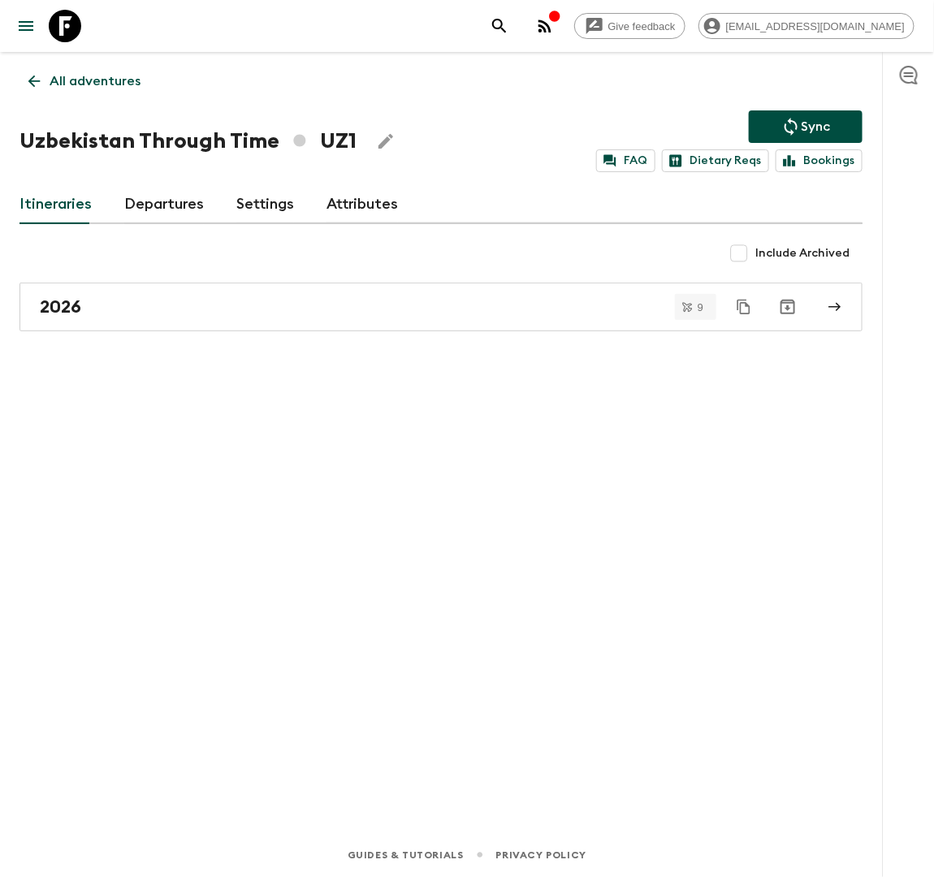
click at [164, 201] on link "Departures" at bounding box center [164, 204] width 80 height 39
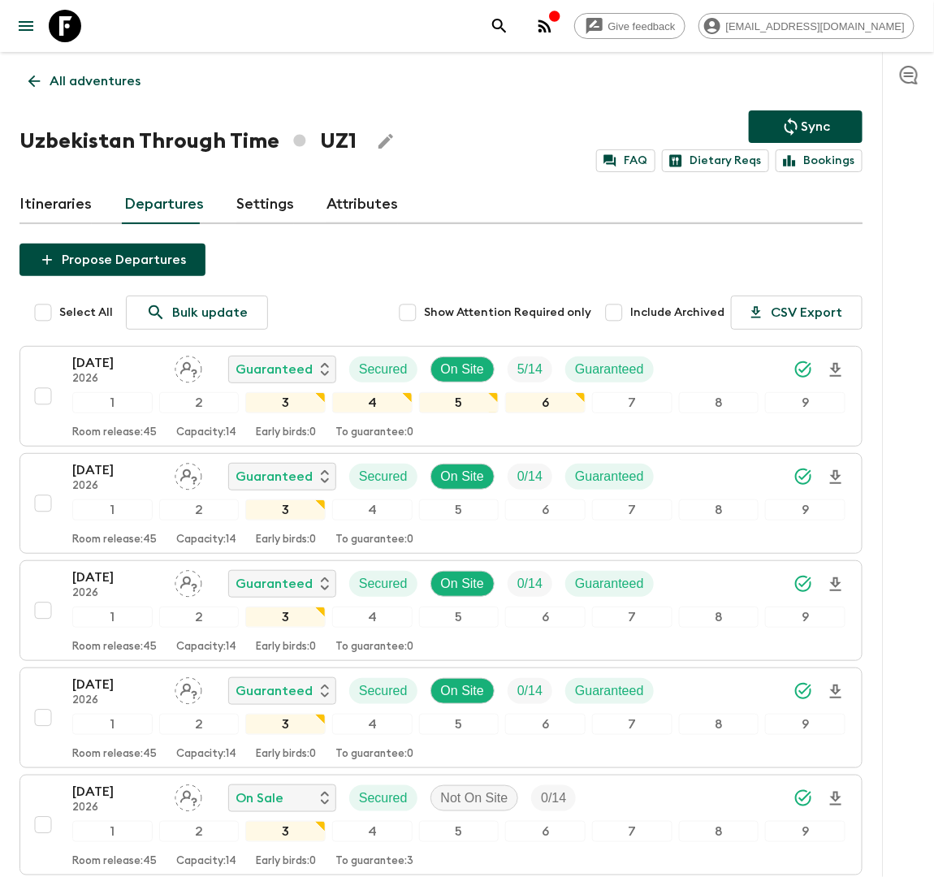
click at [72, 189] on link "Itineraries" at bounding box center [55, 204] width 72 height 39
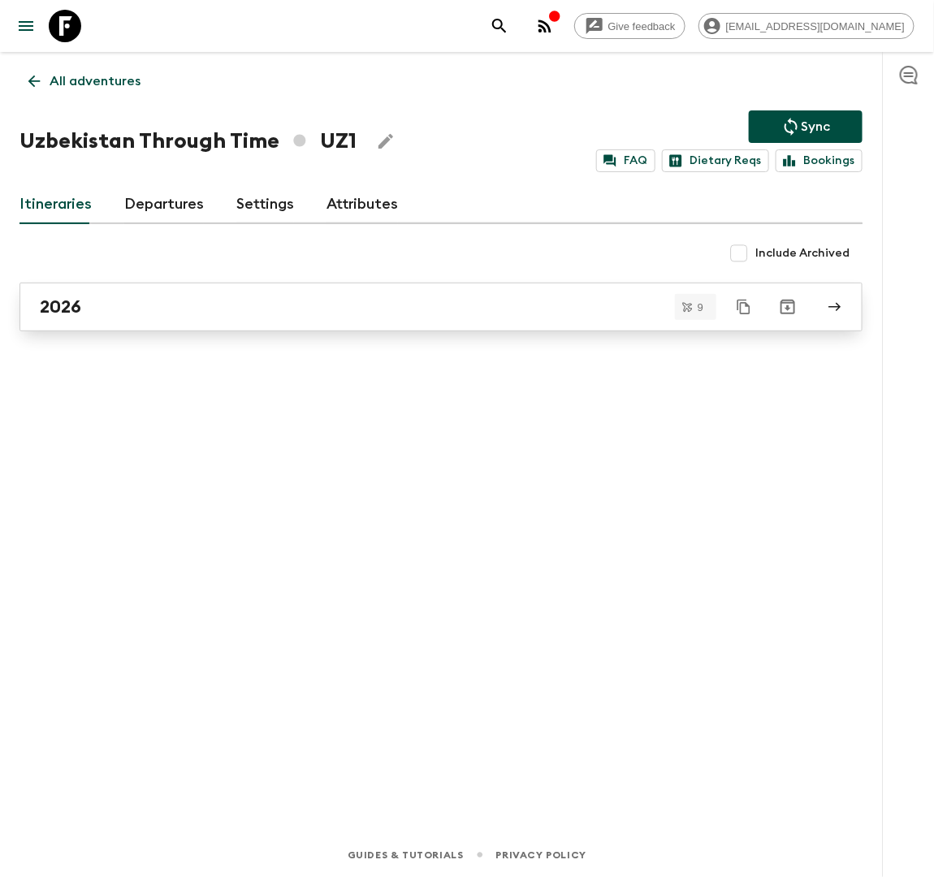
click at [241, 301] on div "2026" at bounding box center [426, 307] width 772 height 21
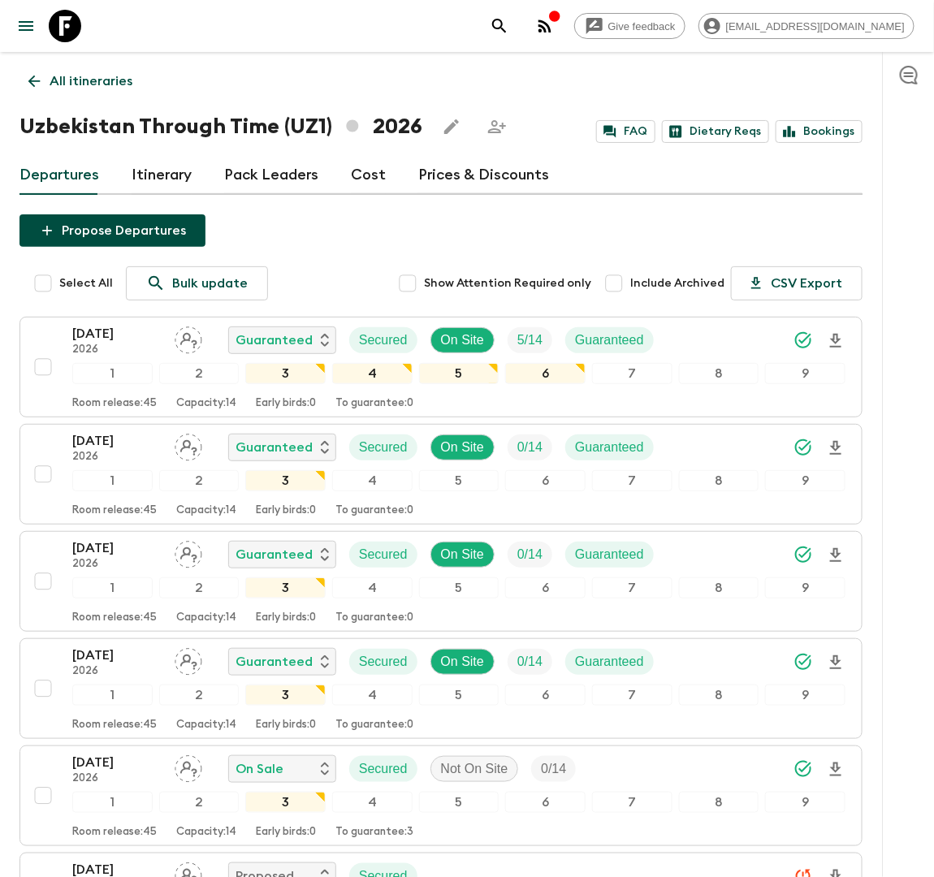
click at [179, 174] on link "Itinerary" at bounding box center [162, 175] width 60 height 39
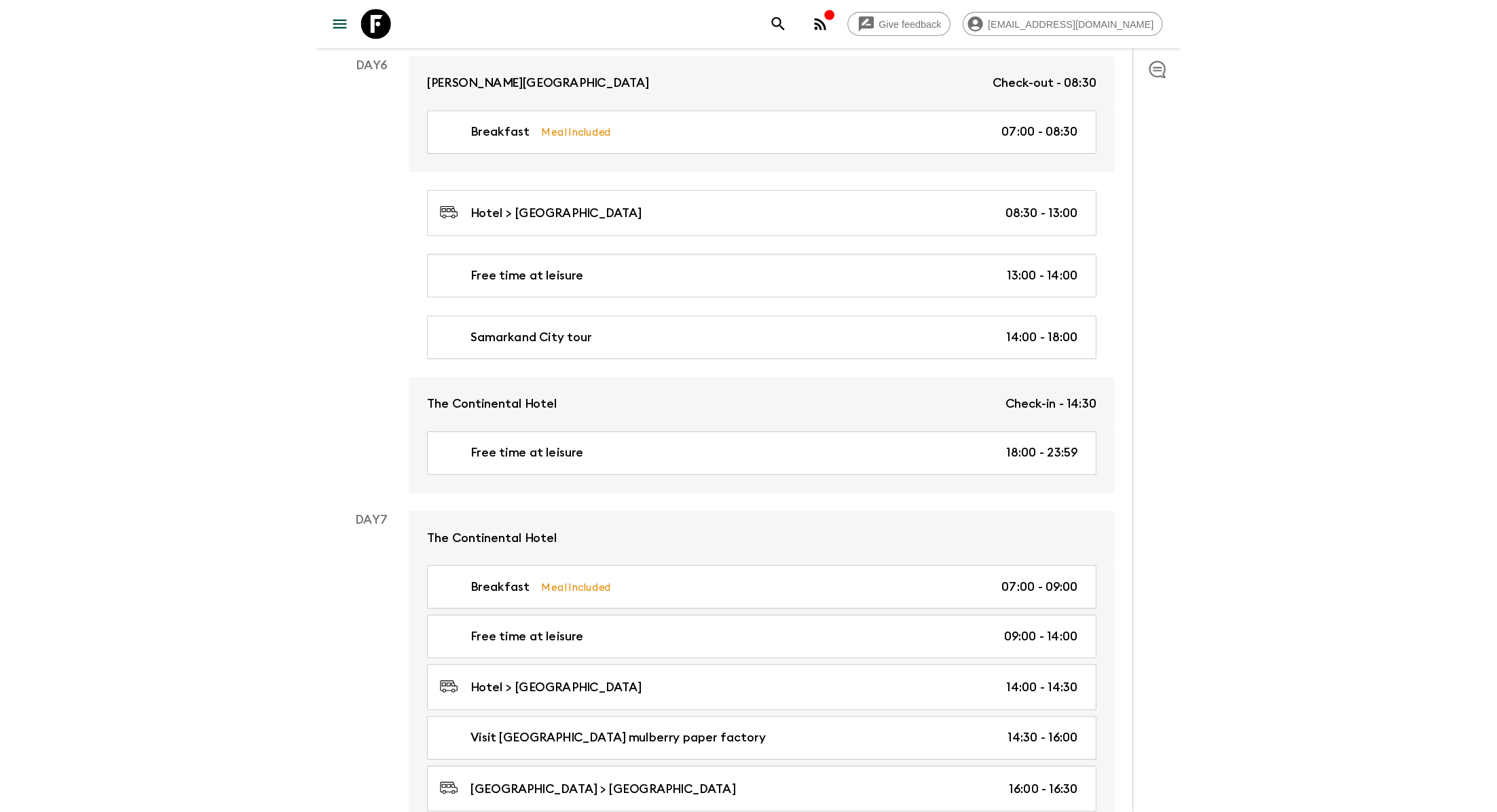
scroll to position [2140, 0]
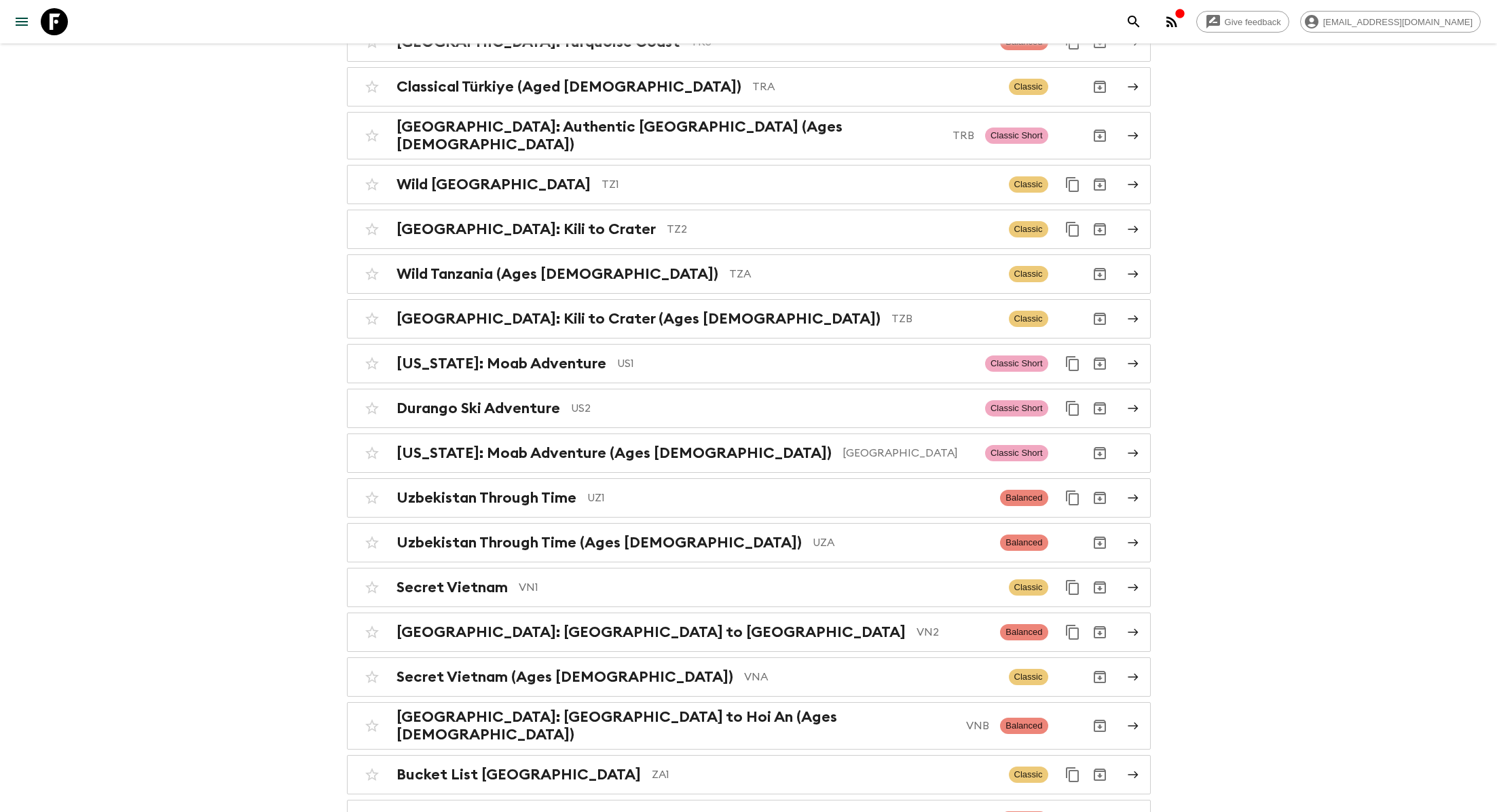
scroll to position [5841, 0]
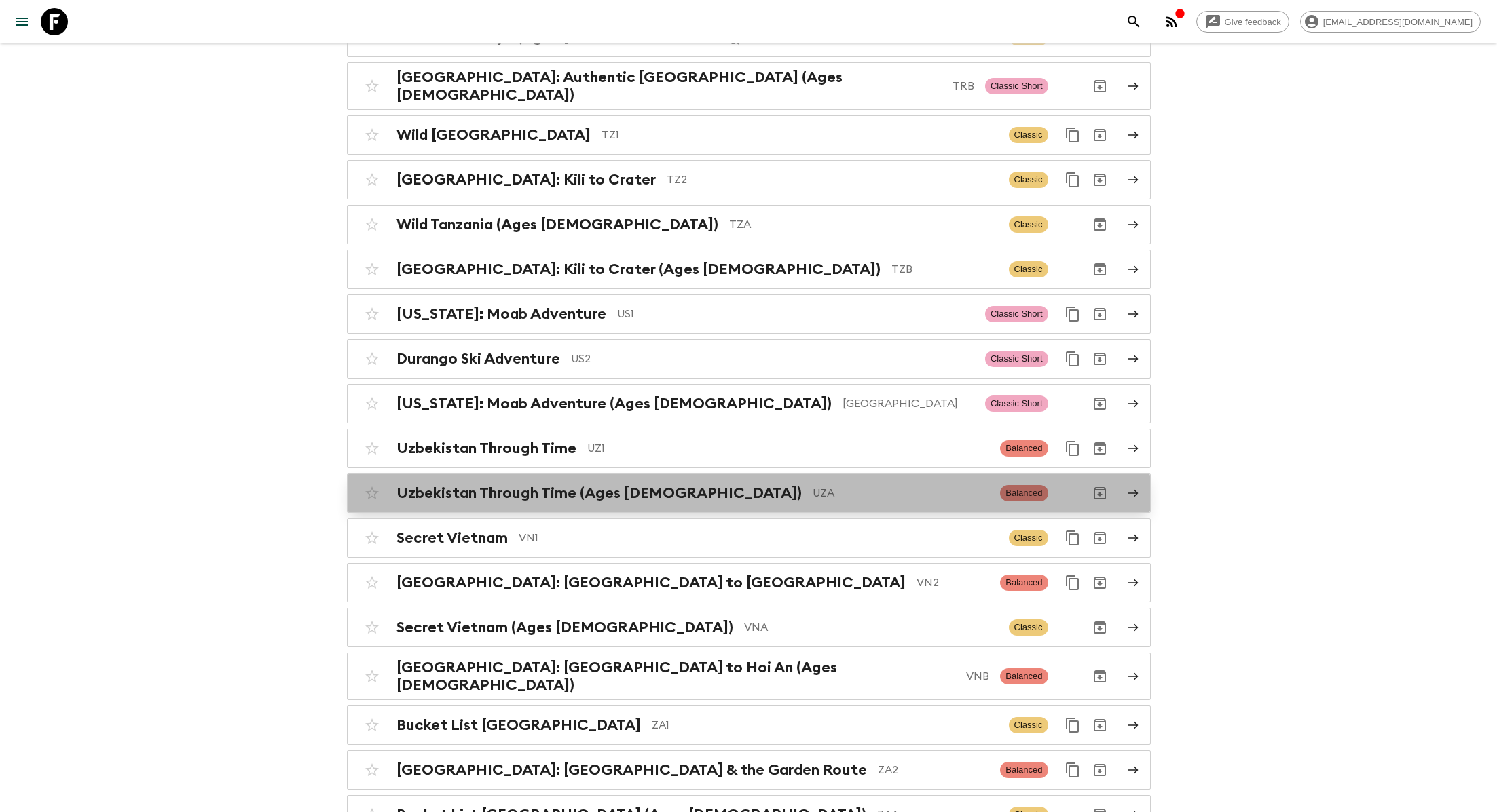
click at [812, 485] on p "UZA" at bounding box center [901, 493] width 177 height 16
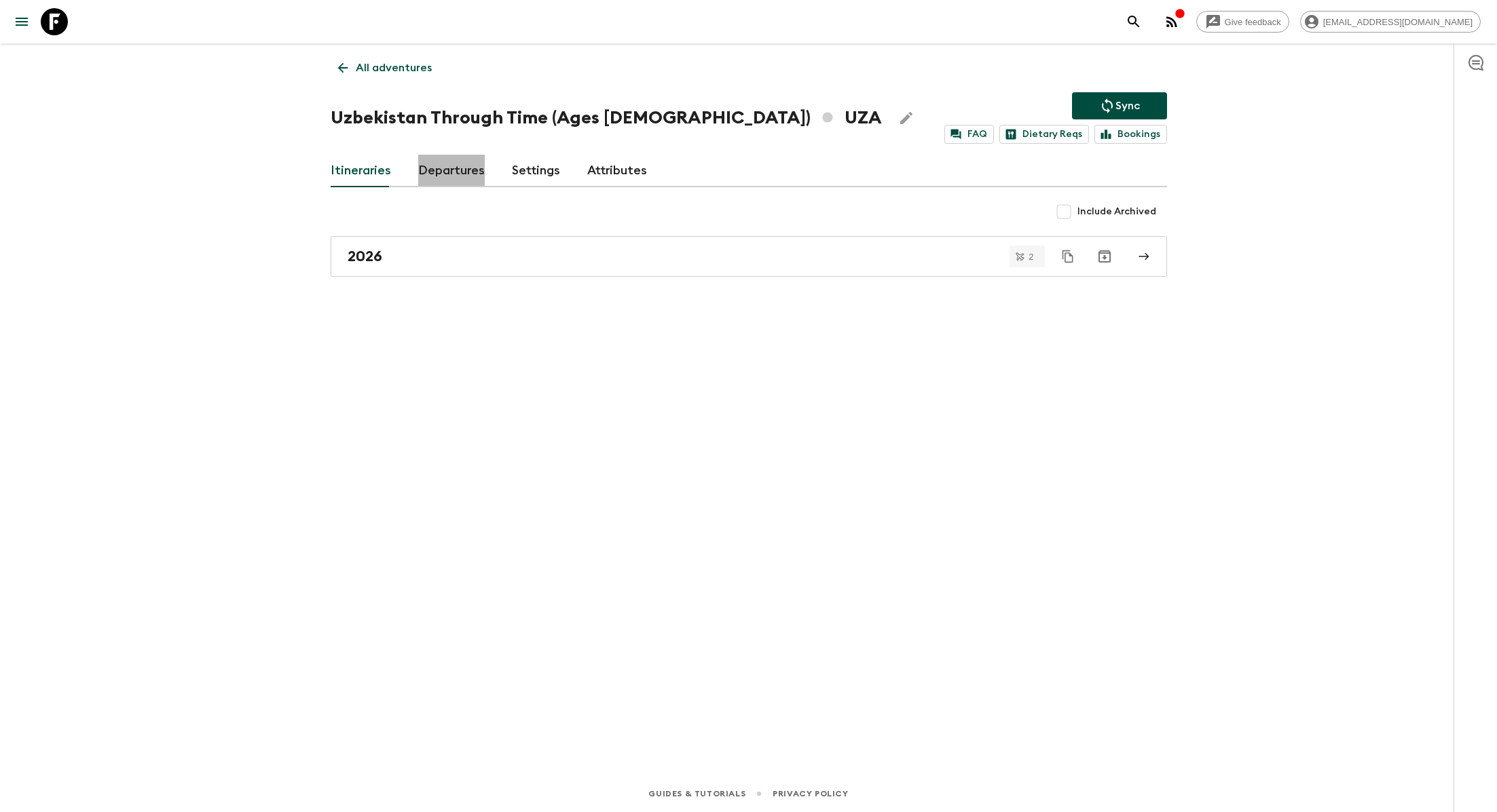
click at [469, 165] on link "Departures" at bounding box center [451, 170] width 67 height 33
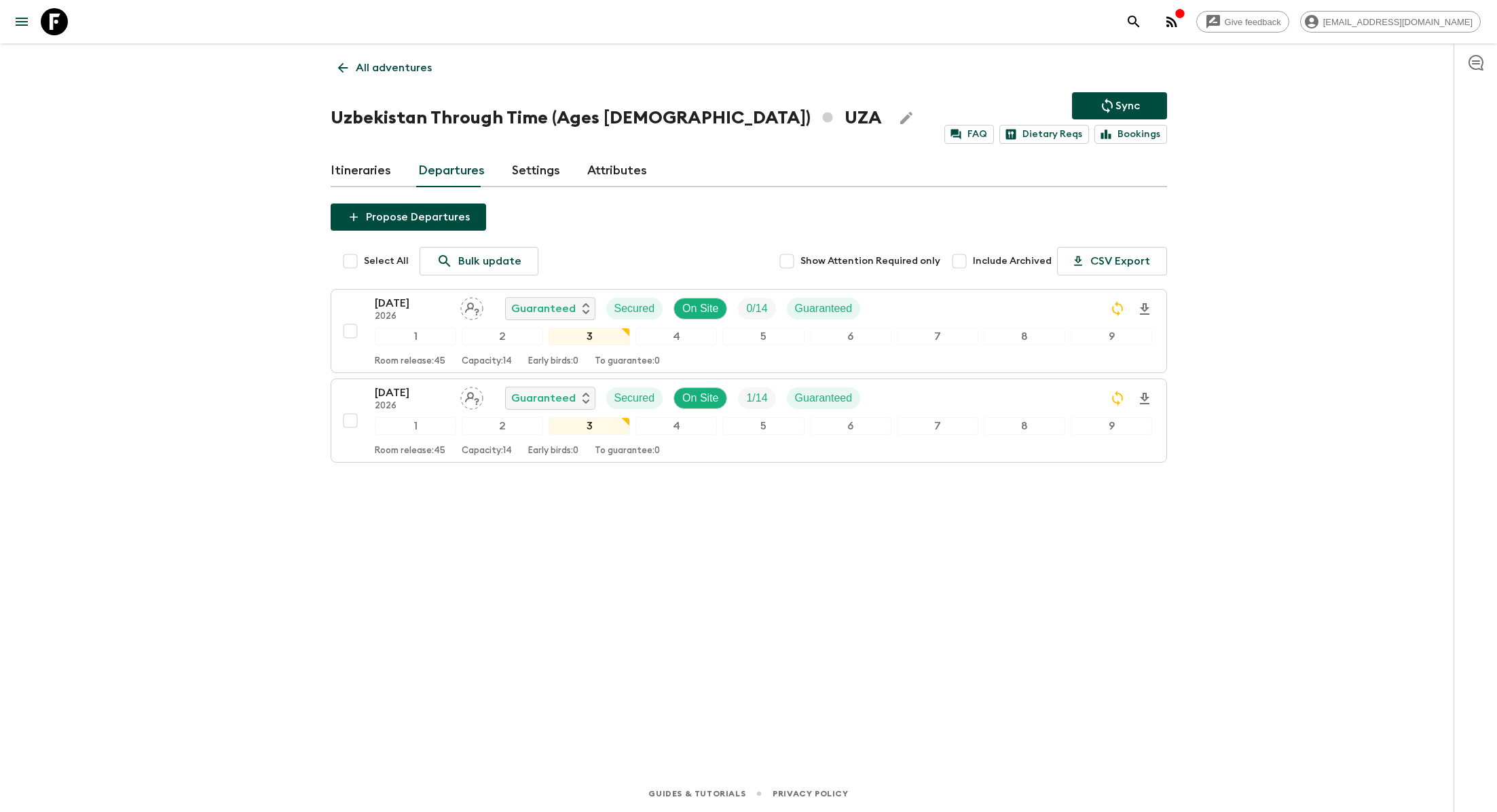
click at [384, 72] on p "All adventures" at bounding box center [394, 67] width 76 height 16
